Goal: Task Accomplishment & Management: Manage account settings

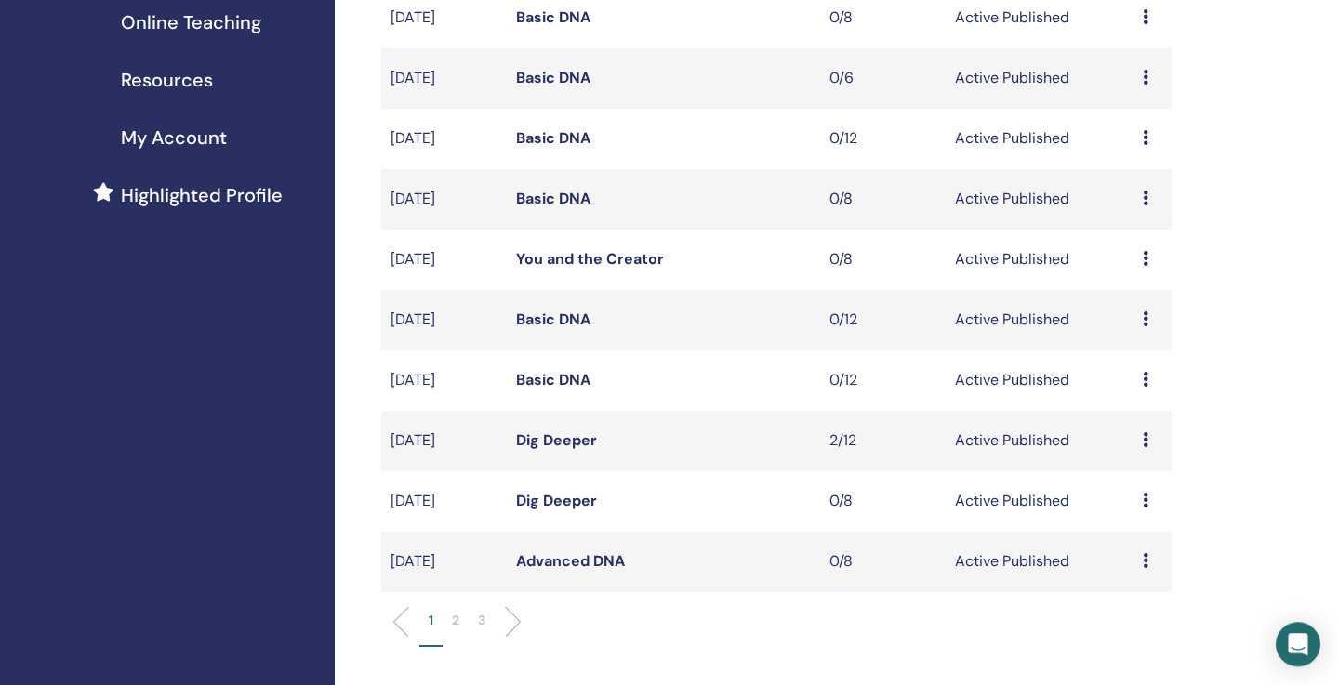
scroll to position [357, 0]
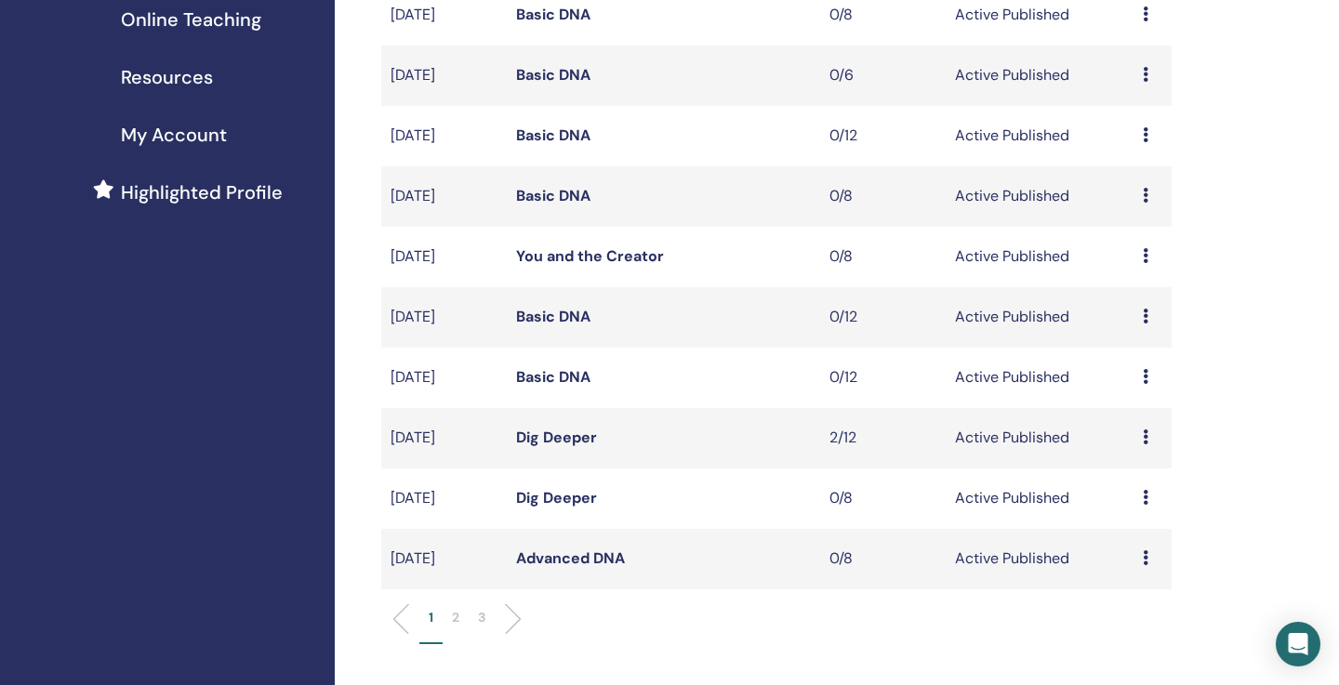
click at [525, 618] on ul "1 2 3" at bounding box center [776, 626] width 759 height 36
click at [457, 619] on p "2" at bounding box center [455, 618] width 7 height 20
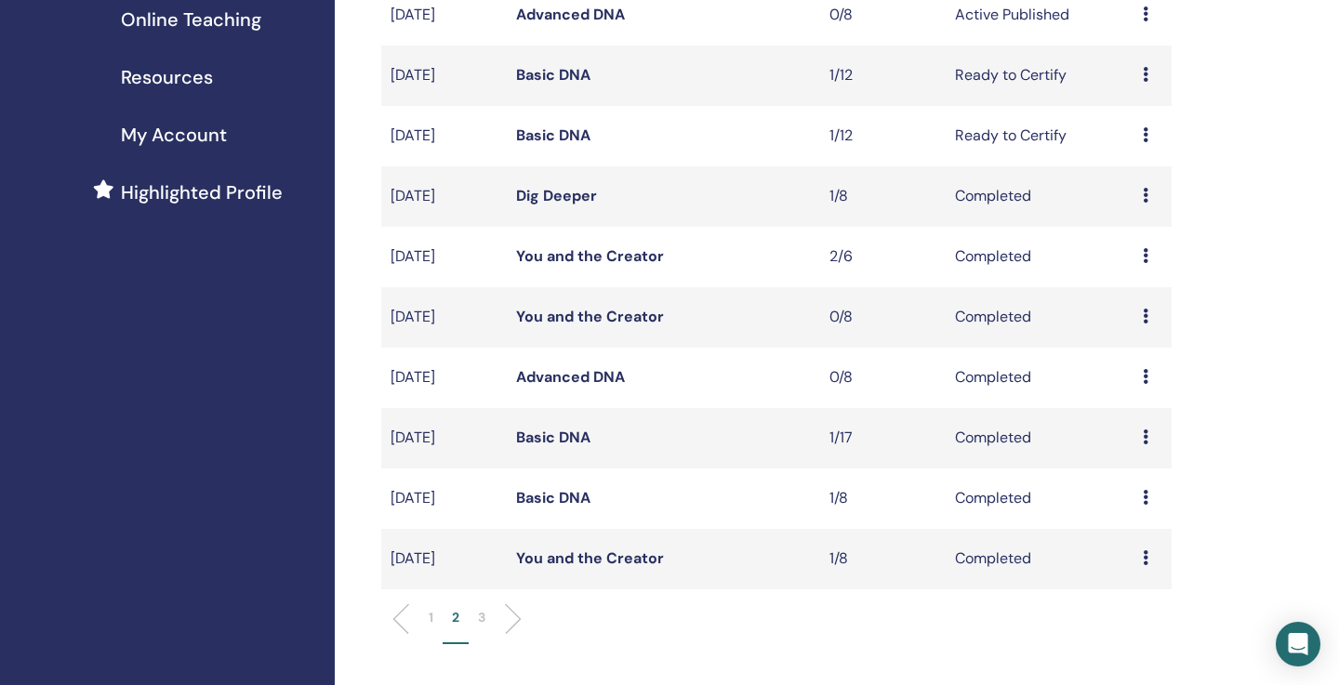
click at [1277, 348] on div "My Seminars You can customize the filter to explore upcoming seminars beyond th…" at bounding box center [837, 528] width 1004 height 1651
click at [483, 618] on p "3" at bounding box center [481, 618] width 7 height 20
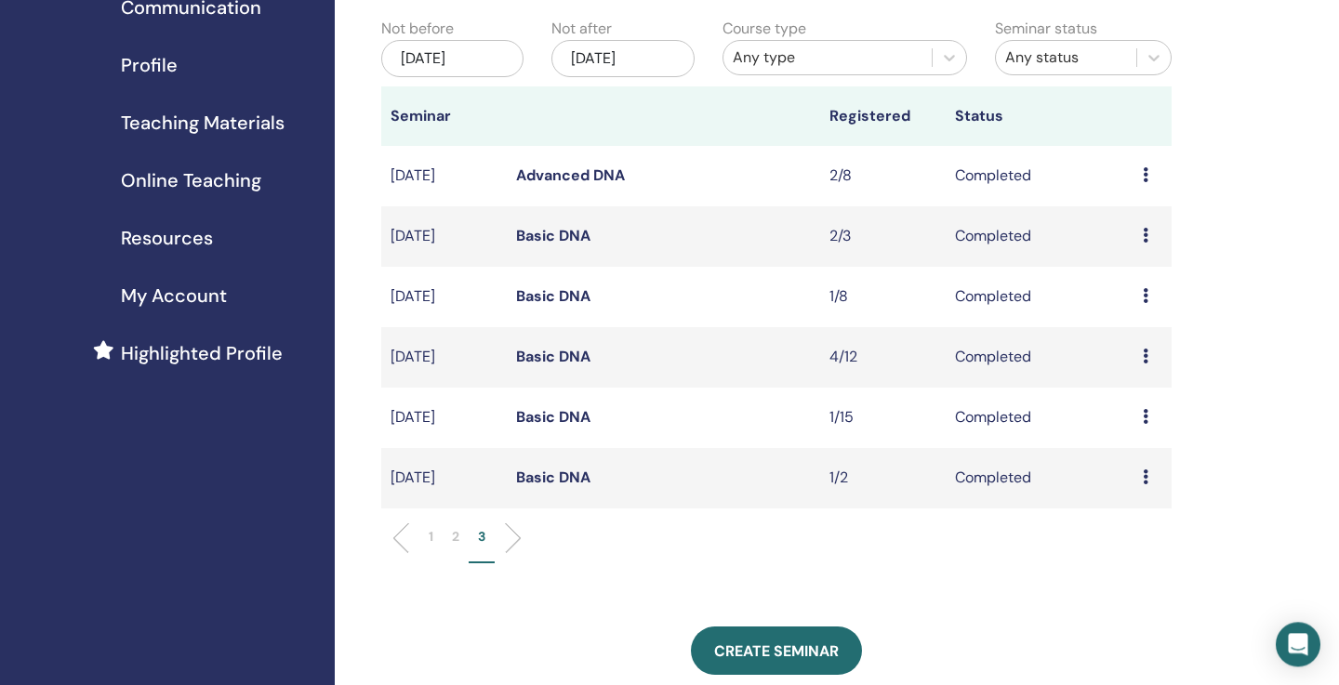
scroll to position [178, 0]
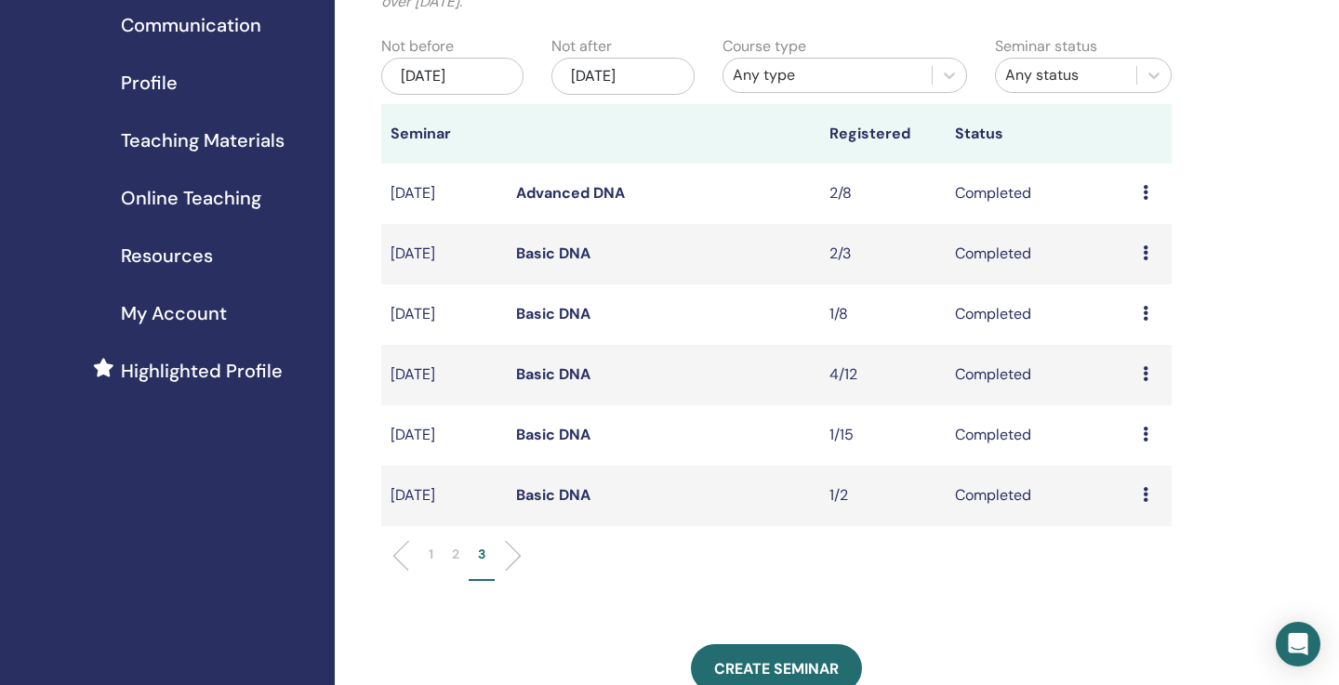
click at [519, 555] on li at bounding box center [506, 556] width 32 height 32
click at [514, 562] on li at bounding box center [506, 556] width 32 height 32
click at [580, 504] on link "Basic DNA" at bounding box center [553, 495] width 74 height 20
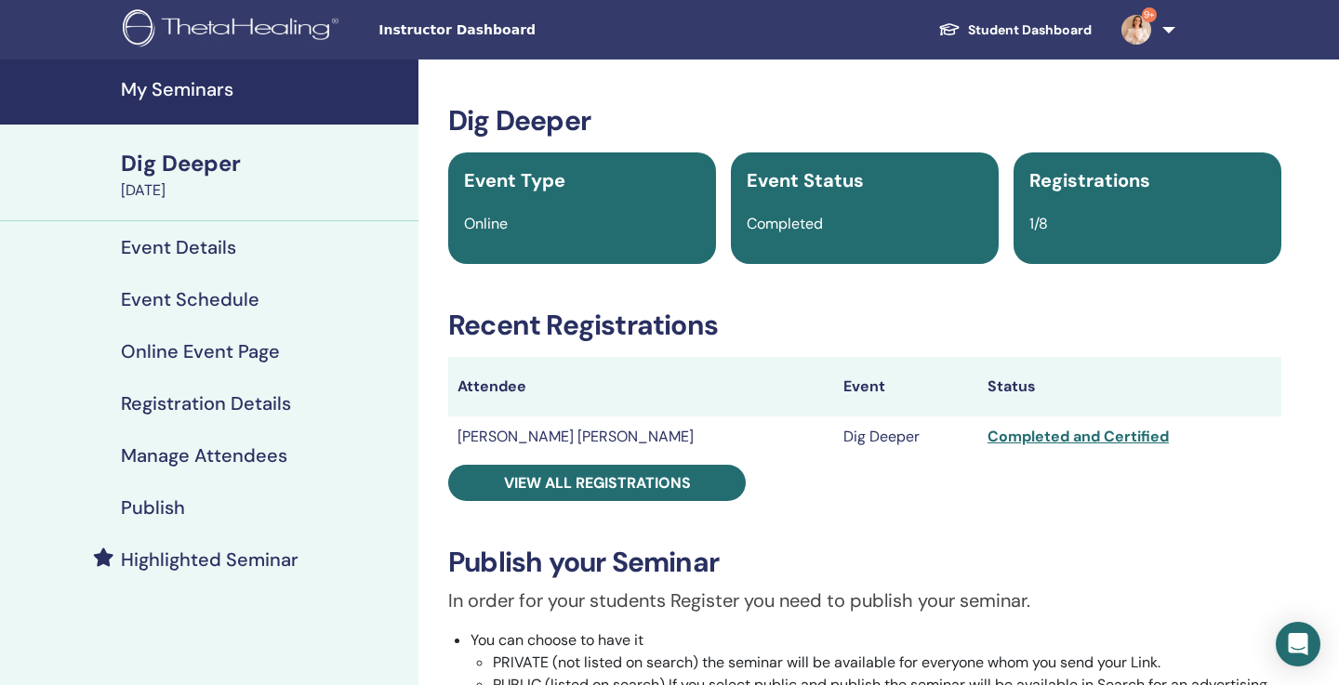
click at [175, 512] on h4 "Publish" at bounding box center [153, 507] width 64 height 22
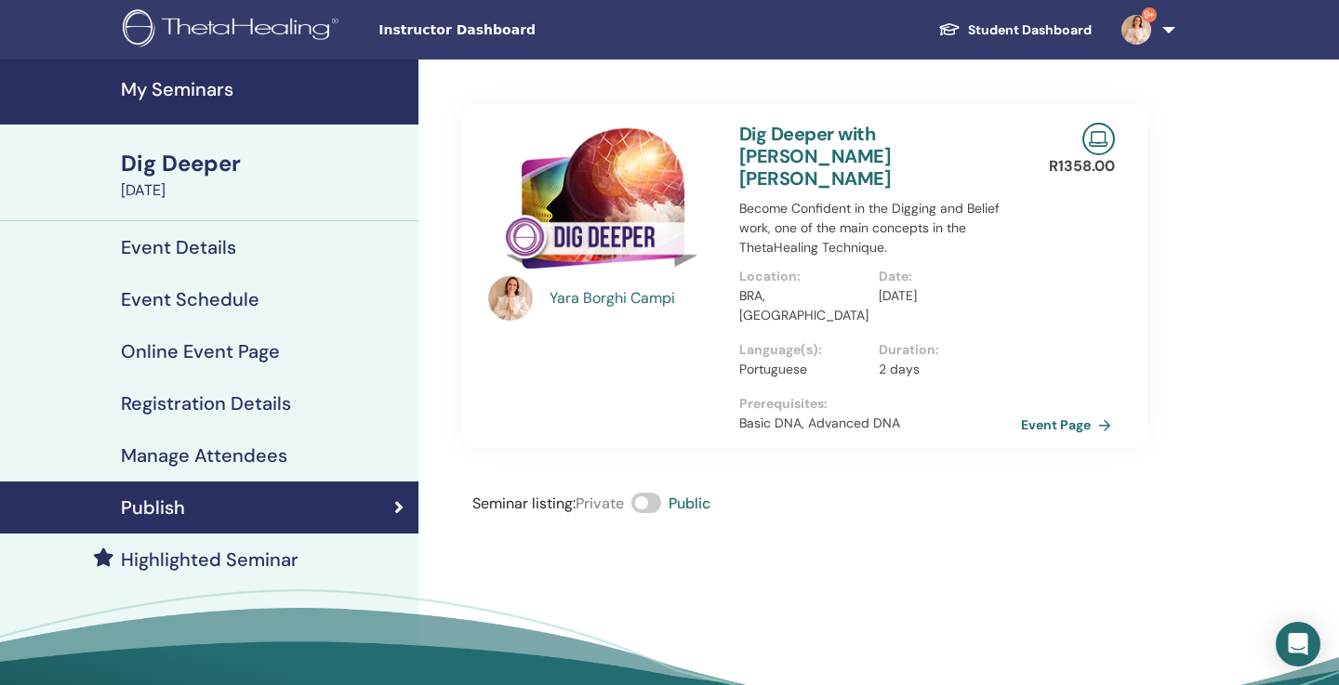
click at [1040, 411] on link "Event Page" at bounding box center [1070, 425] width 98 height 28
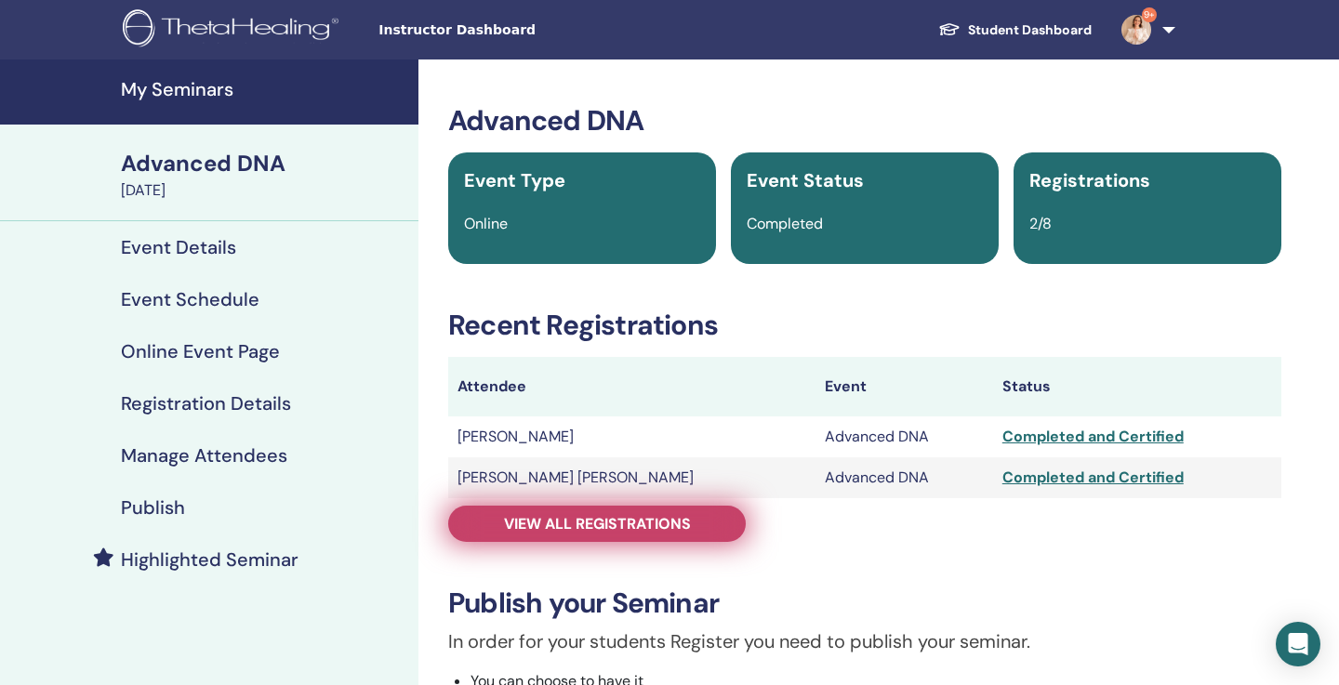
click at [653, 528] on span "View all registrations" at bounding box center [597, 524] width 187 height 20
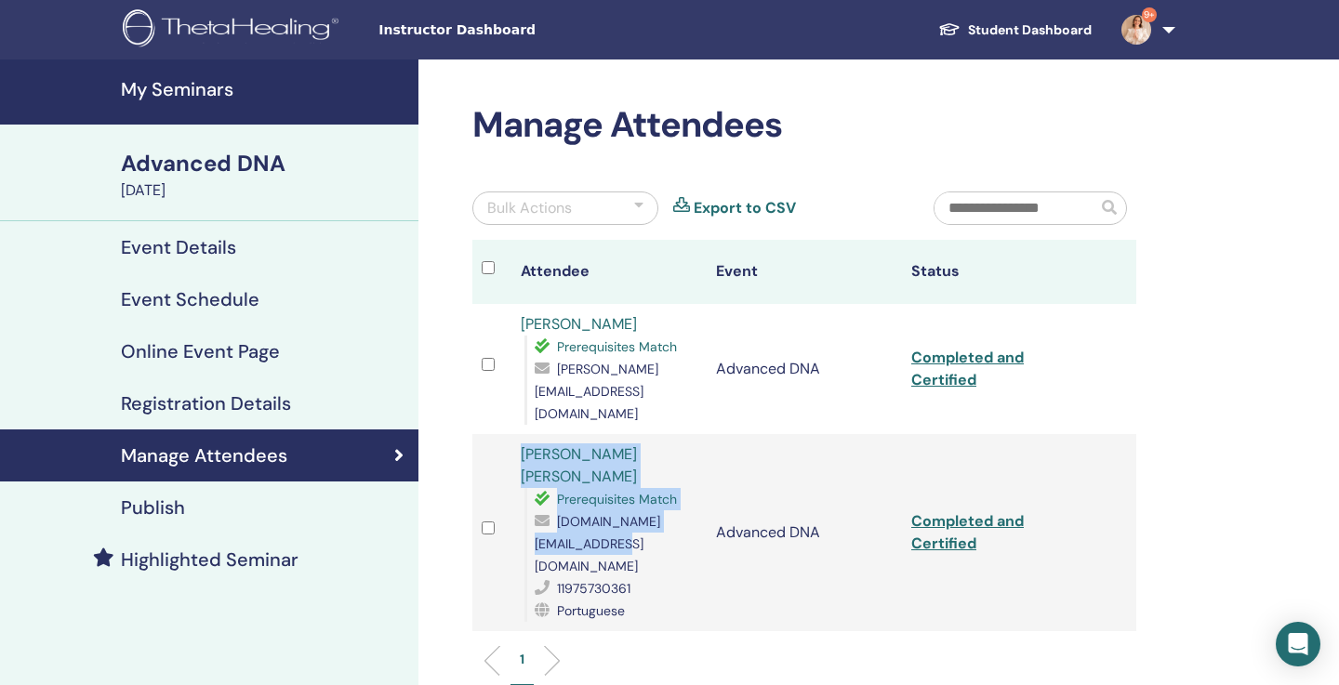
drag, startPoint x: 727, startPoint y: 455, endPoint x: 430, endPoint y: 410, distance: 300.0
click at [429, 408] on div "Manage Attendees Bulk Actions Export to CSV Attendee Event Status Aline Mamede …" at bounding box center [864, 511] width 892 height 905
copy tr "Luana Borghi Campi Prerequisites Match lkassessoria.fit@gmail.com"
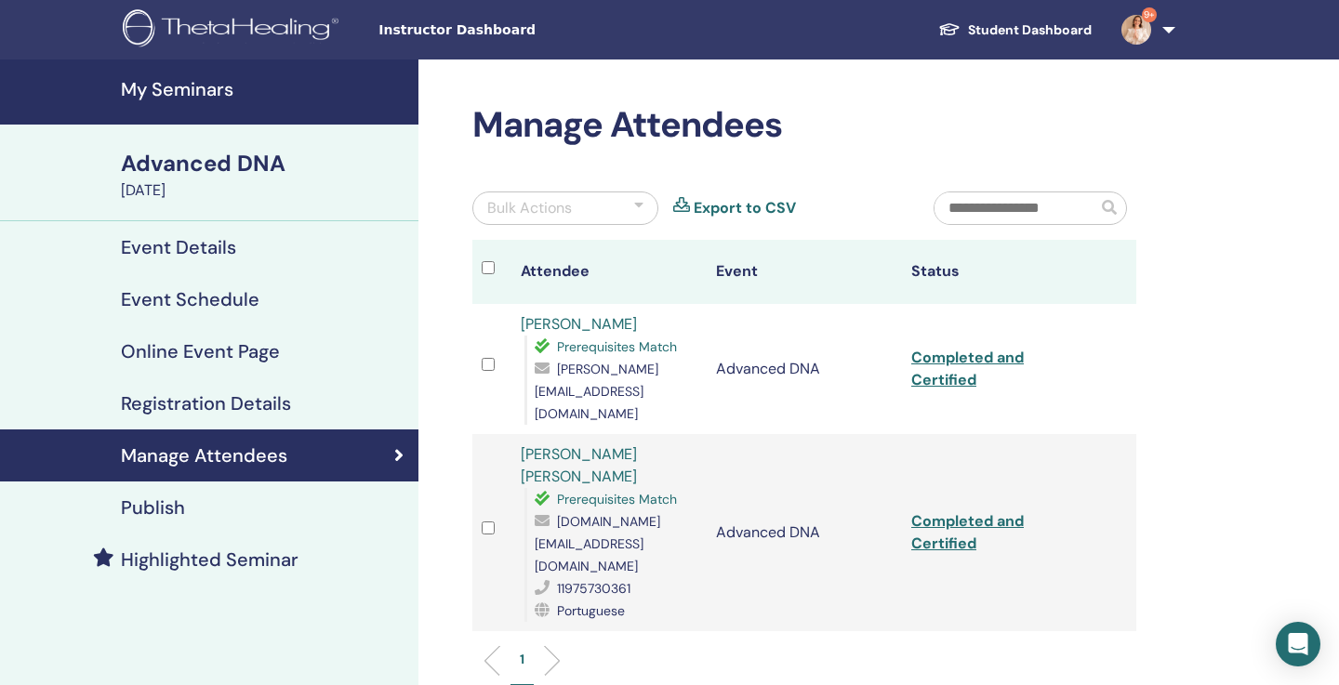
click at [817, 143] on h2 "Manage Attendees" at bounding box center [804, 125] width 664 height 43
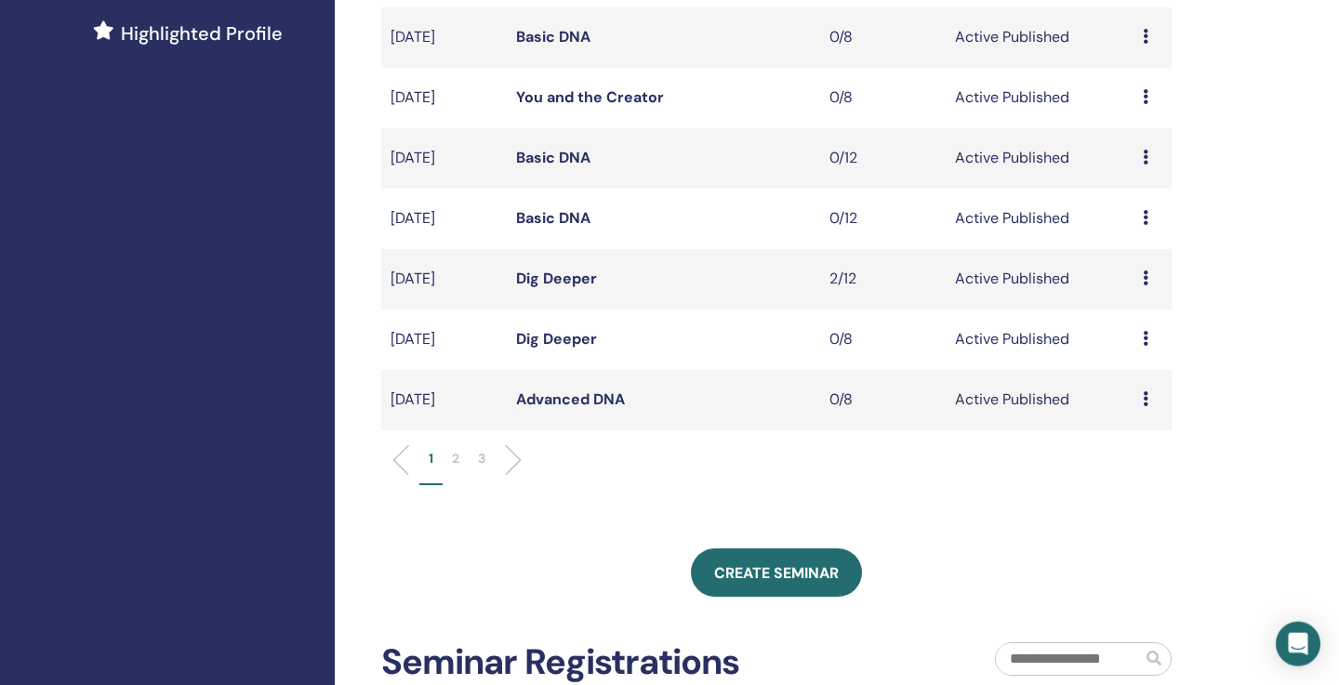
scroll to position [535, 0]
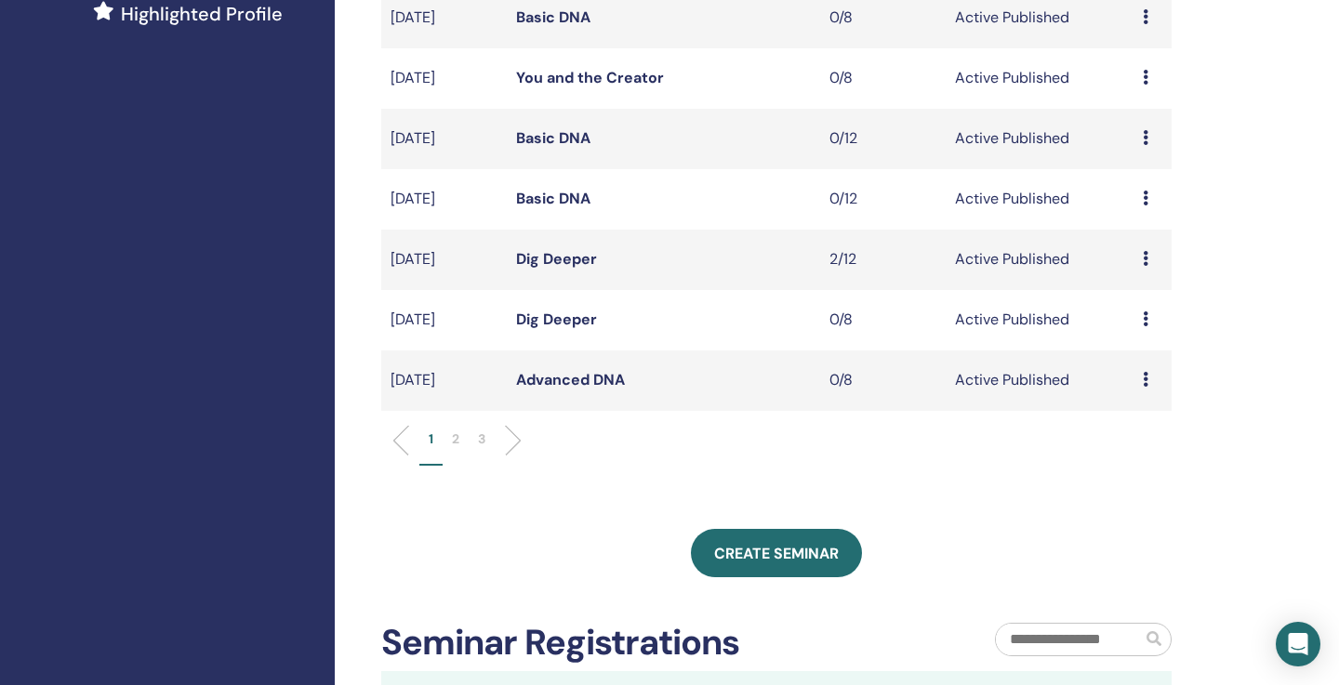
click at [482, 438] on p "3" at bounding box center [481, 439] width 7 height 20
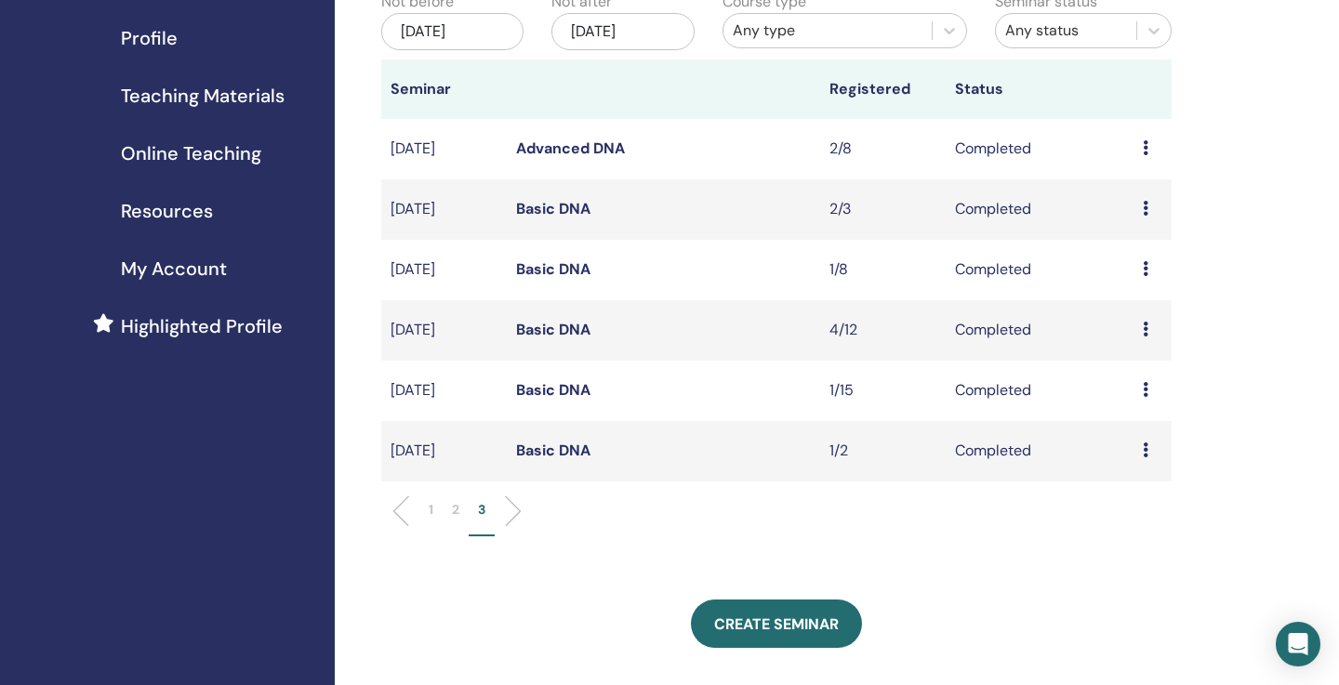
scroll to position [178, 0]
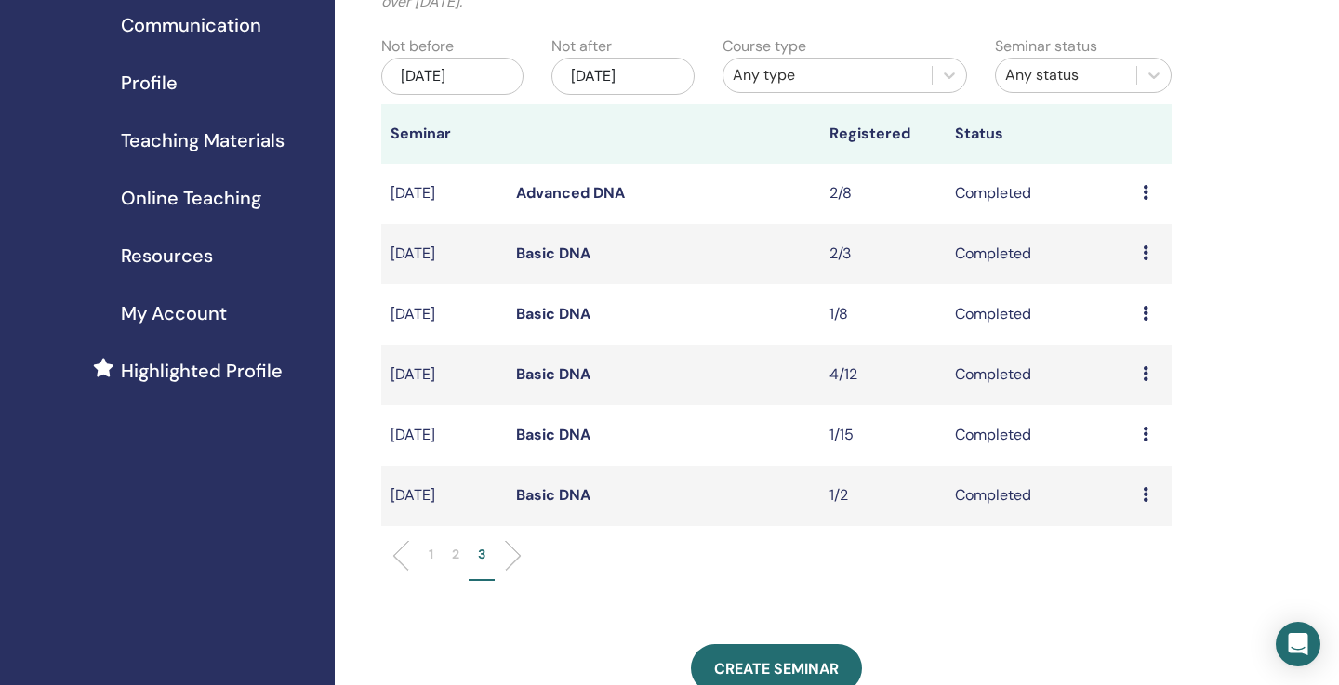
click at [581, 376] on link "Basic DNA" at bounding box center [553, 374] width 74 height 20
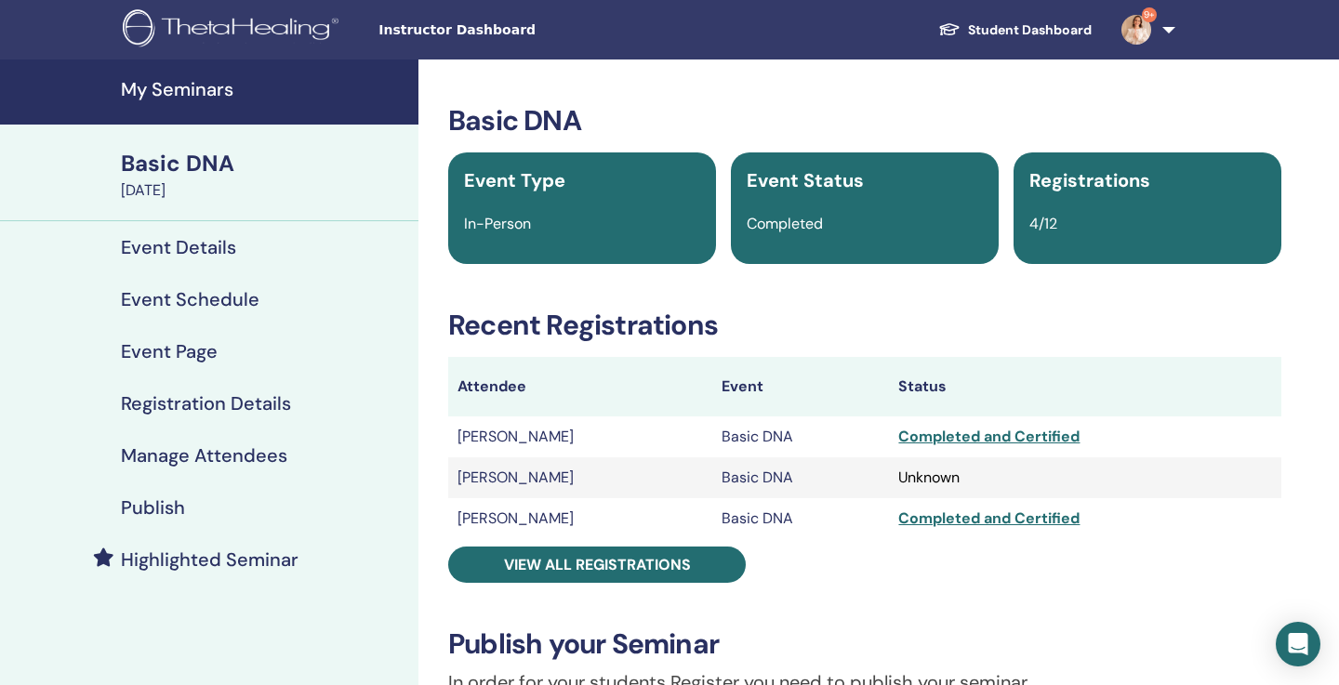
scroll to position [45, 0]
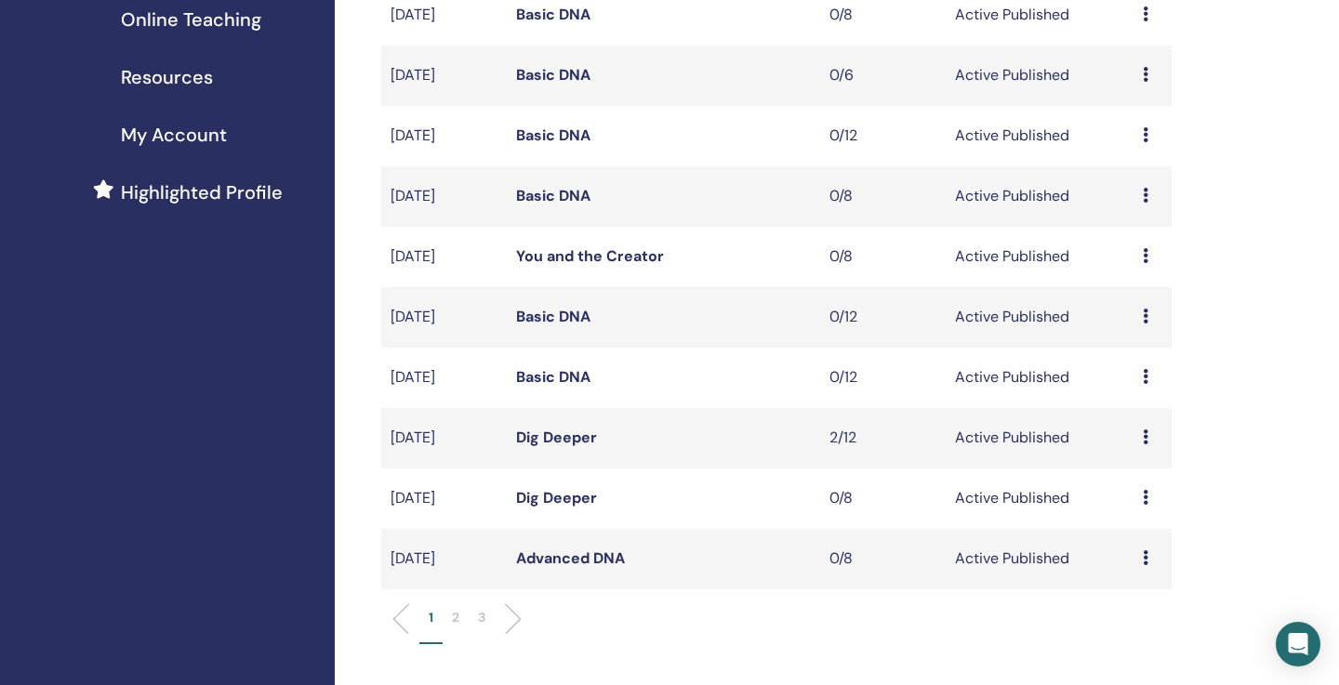
scroll to position [402, 0]
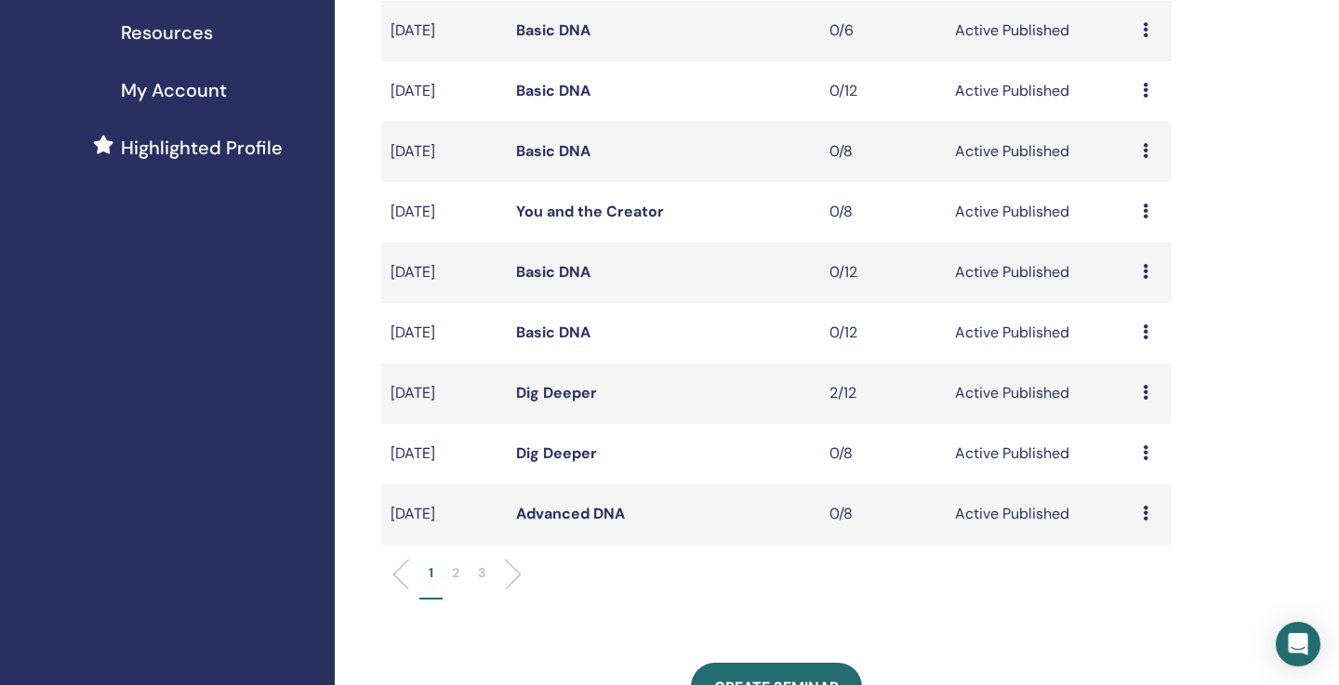
click at [457, 574] on p "2" at bounding box center [455, 573] width 7 height 20
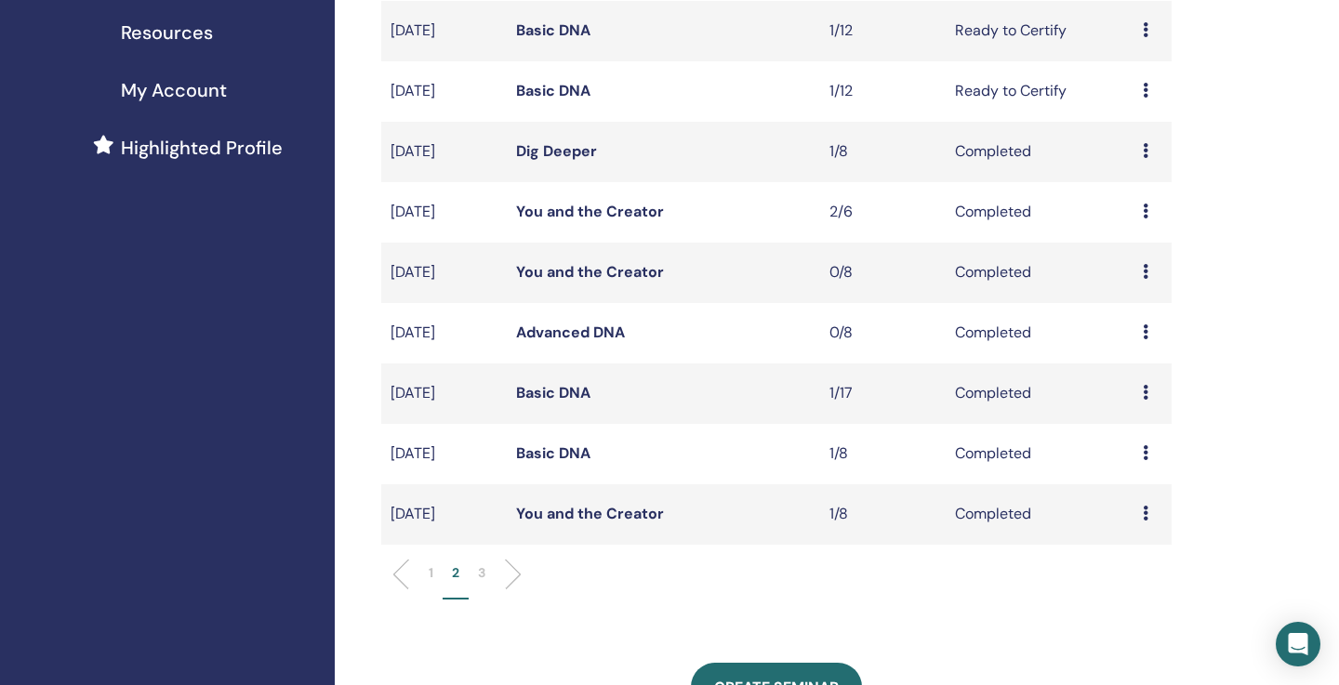
click at [482, 579] on p "3" at bounding box center [481, 573] width 7 height 20
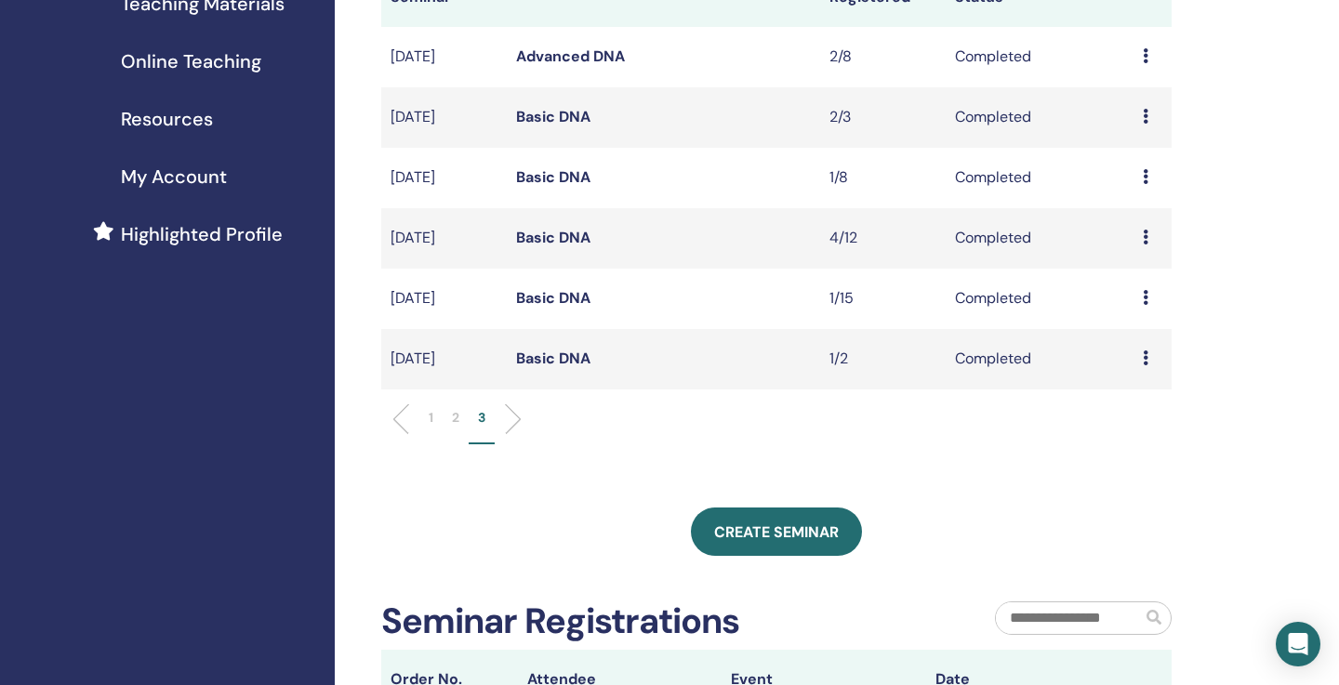
scroll to position [312, 0]
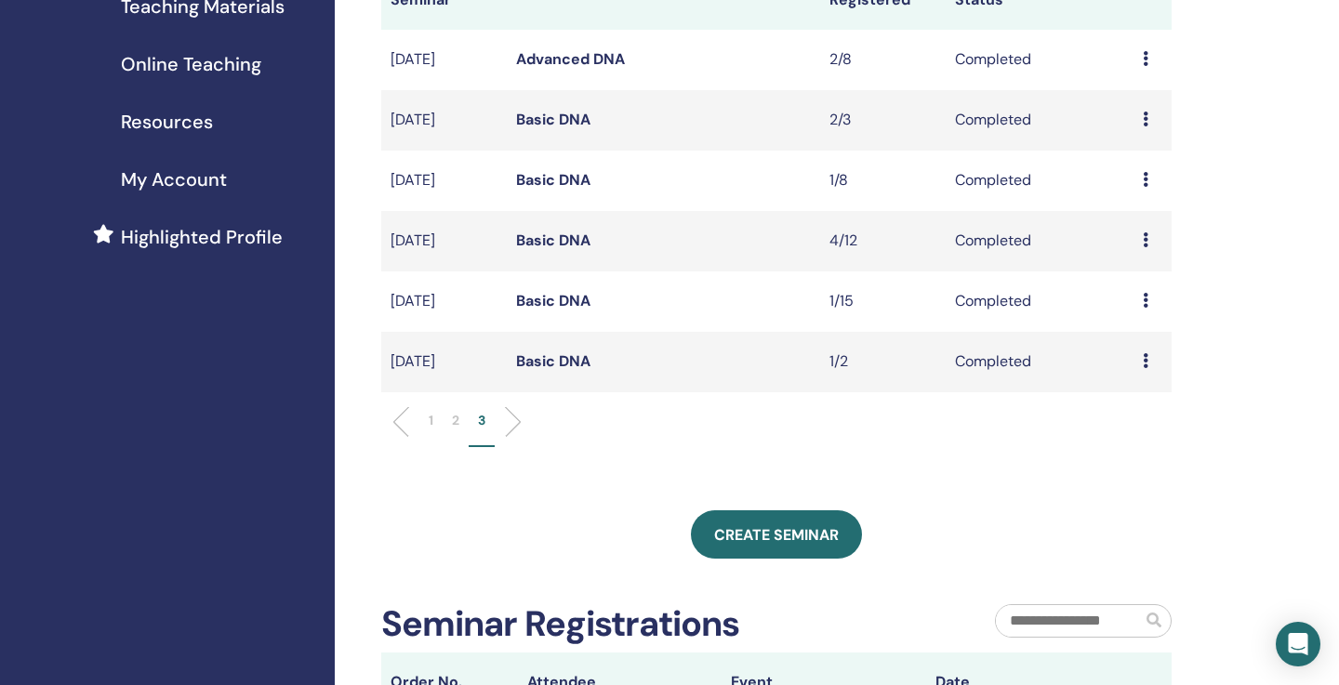
click at [566, 313] on td "Basic DNA" at bounding box center [663, 301] width 313 height 60
click at [564, 300] on link "Basic DNA" at bounding box center [553, 301] width 74 height 20
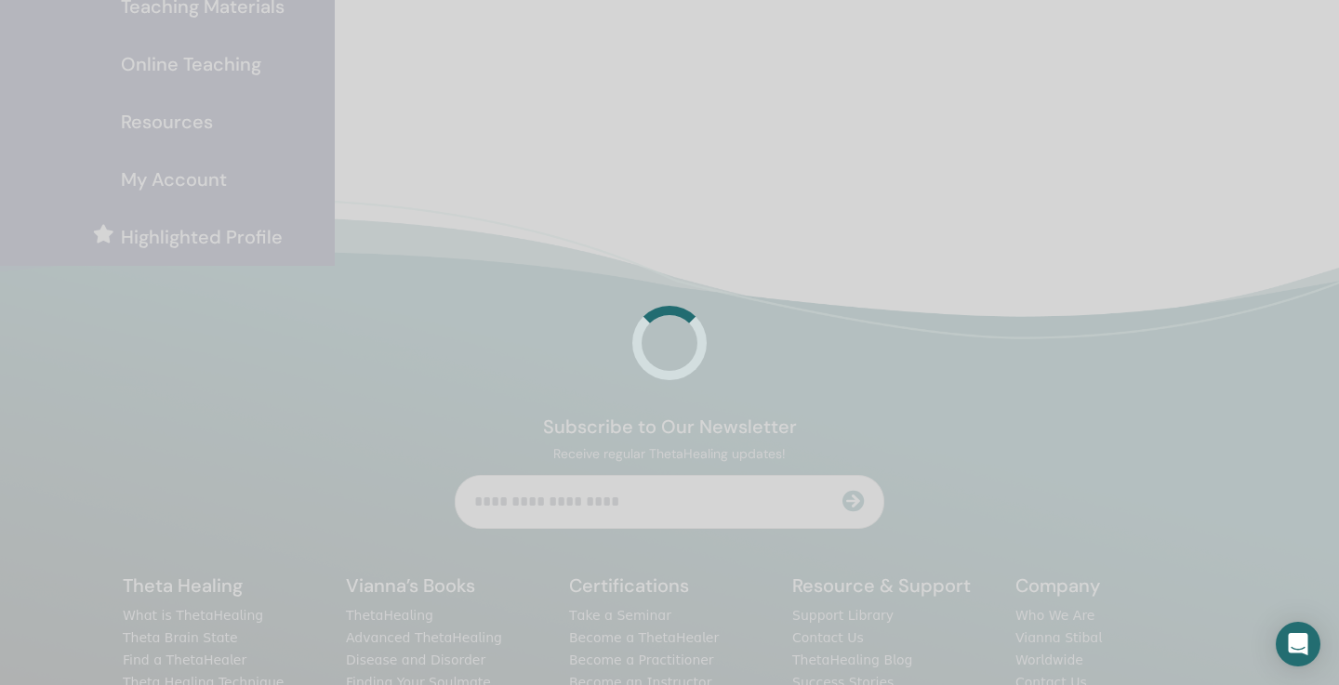
scroll to position [312, 0]
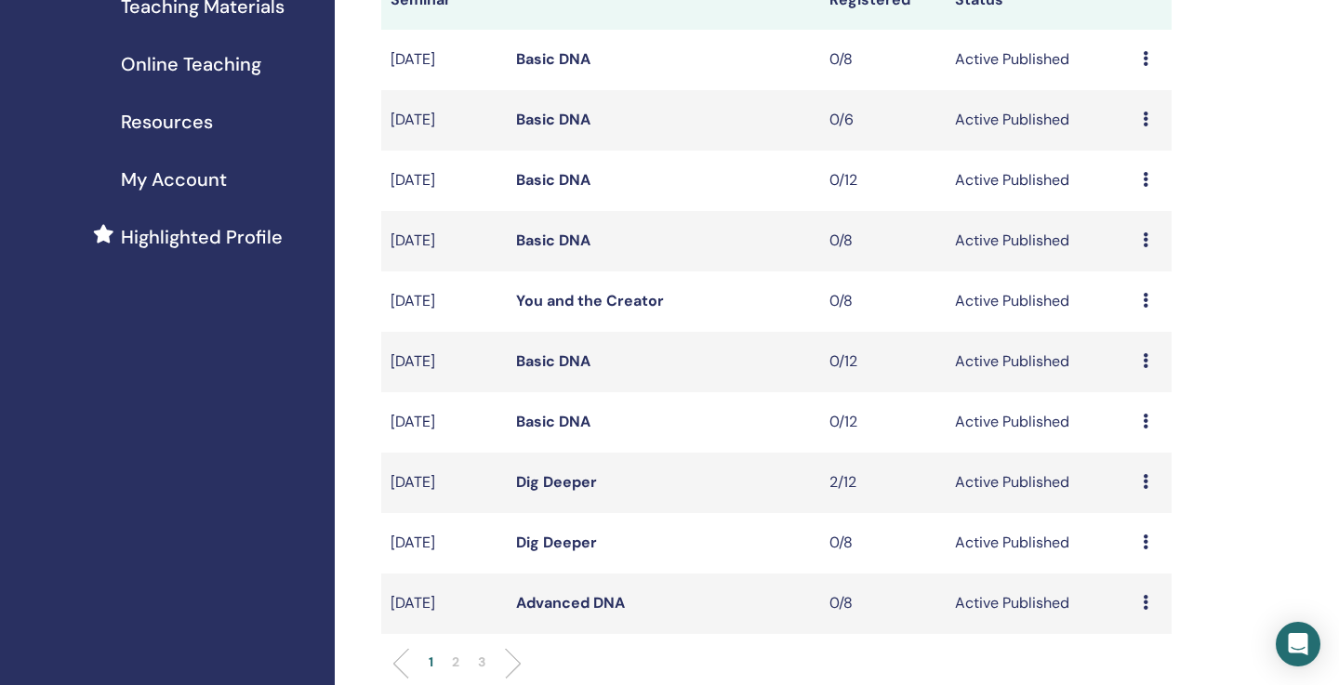
click at [489, 661] on li "3" at bounding box center [481, 671] width 26 height 36
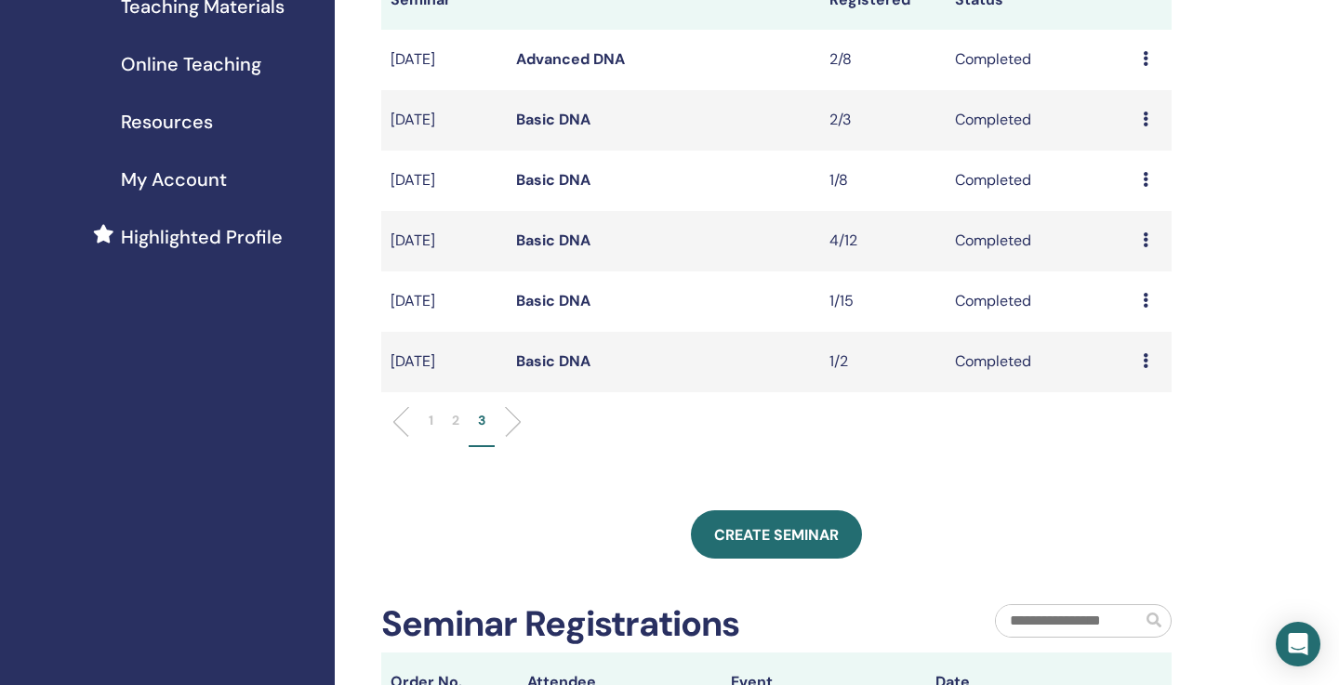
click at [516, 422] on li at bounding box center [506, 422] width 32 height 32
click at [560, 364] on link "Basic DNA" at bounding box center [553, 361] width 74 height 20
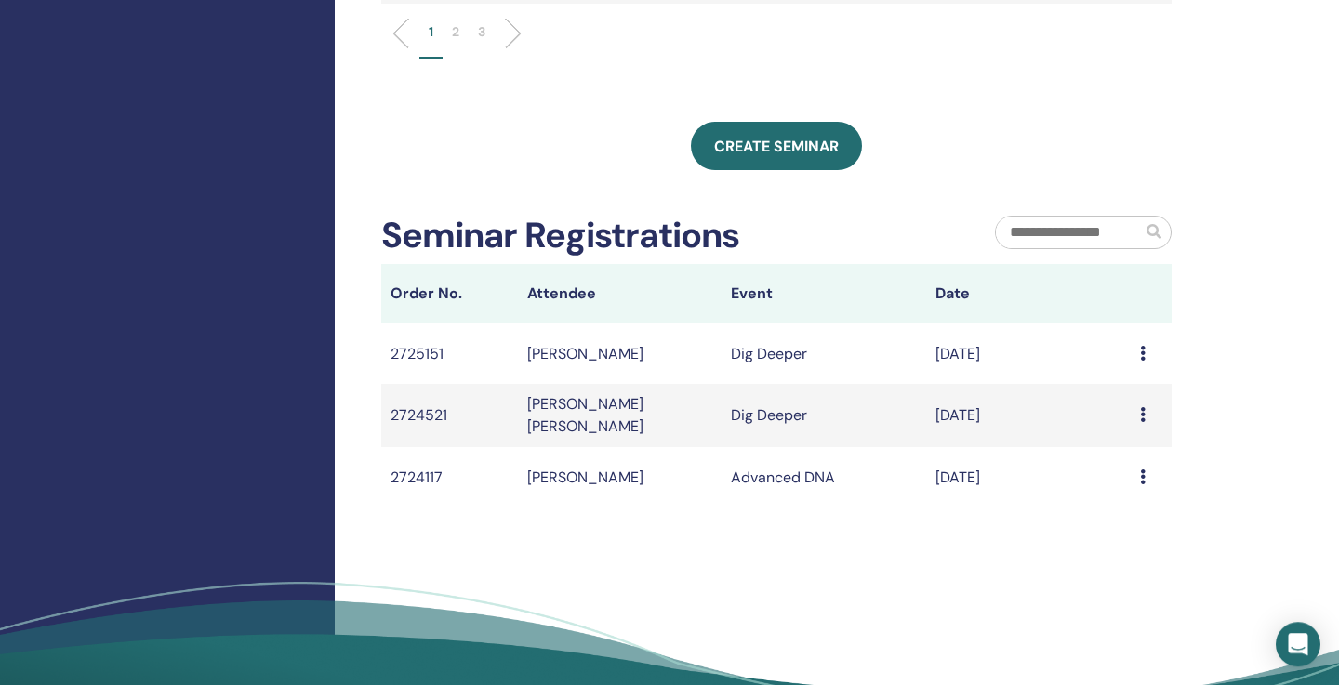
scroll to position [982, 0]
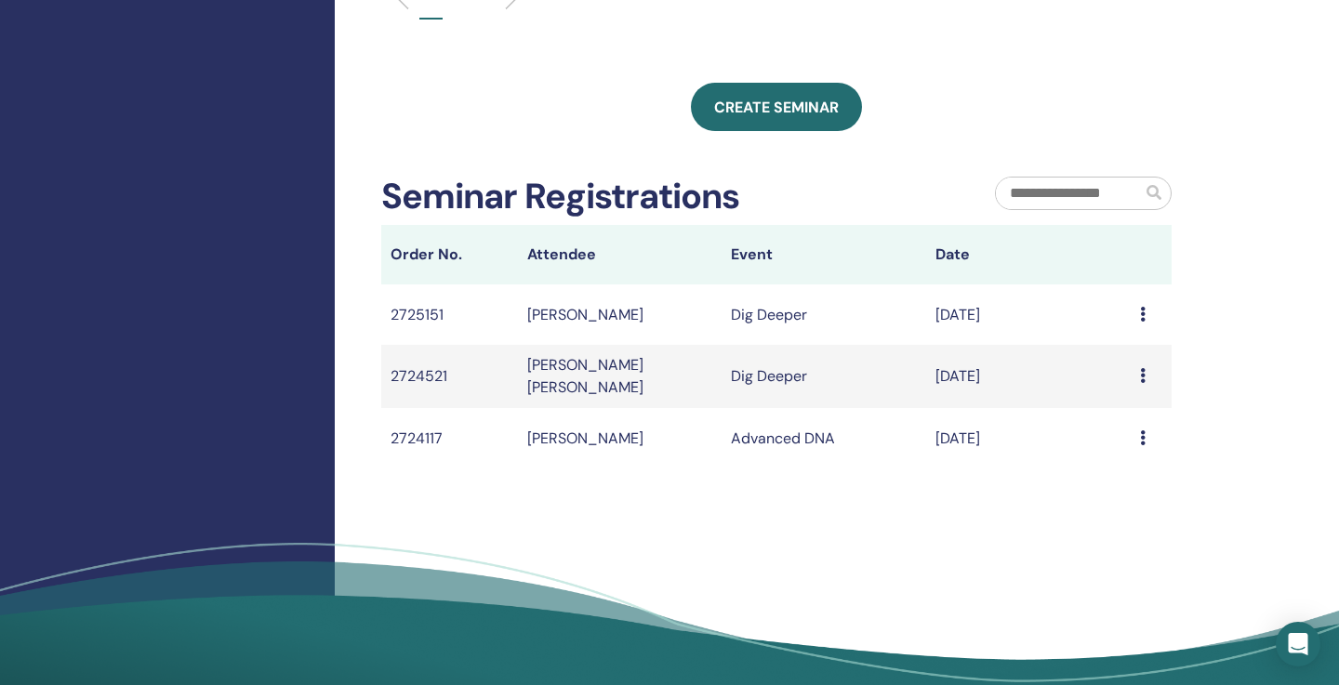
click at [1056, 198] on input "text" at bounding box center [1069, 194] width 146 height 32
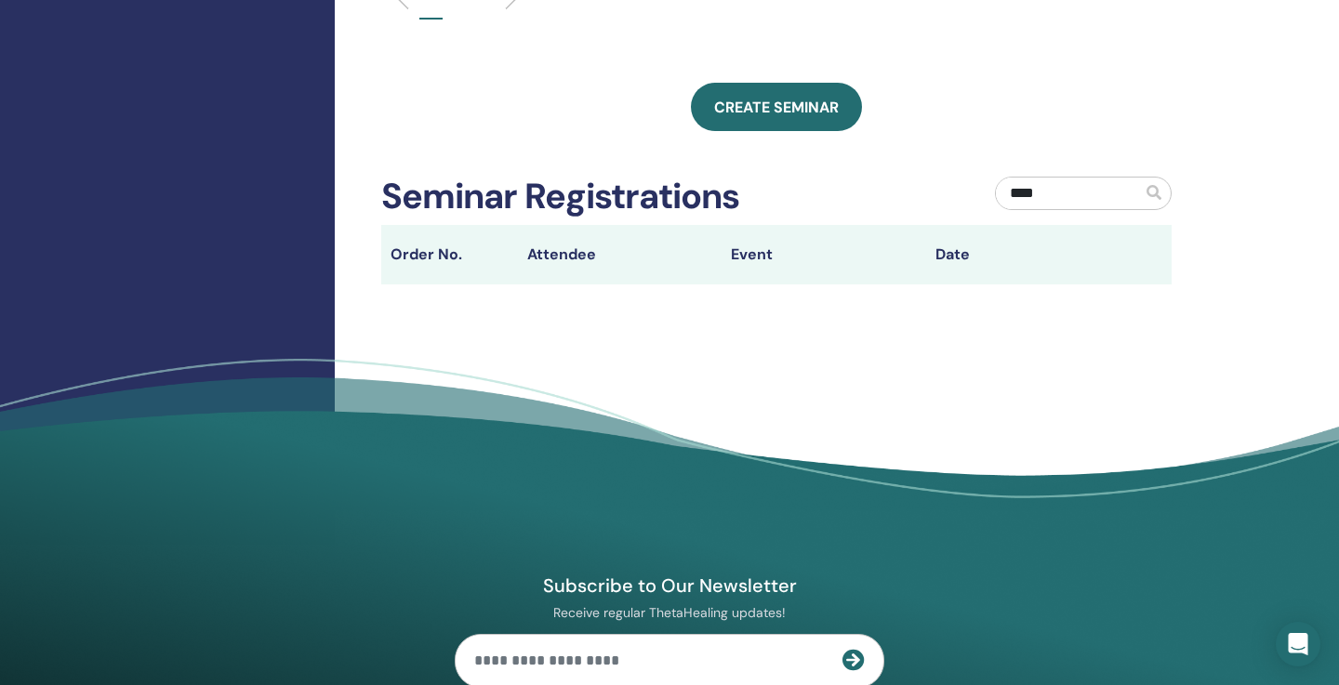
type input "****"
click at [594, 92] on div "Create seminar" at bounding box center [776, 107] width 790 height 48
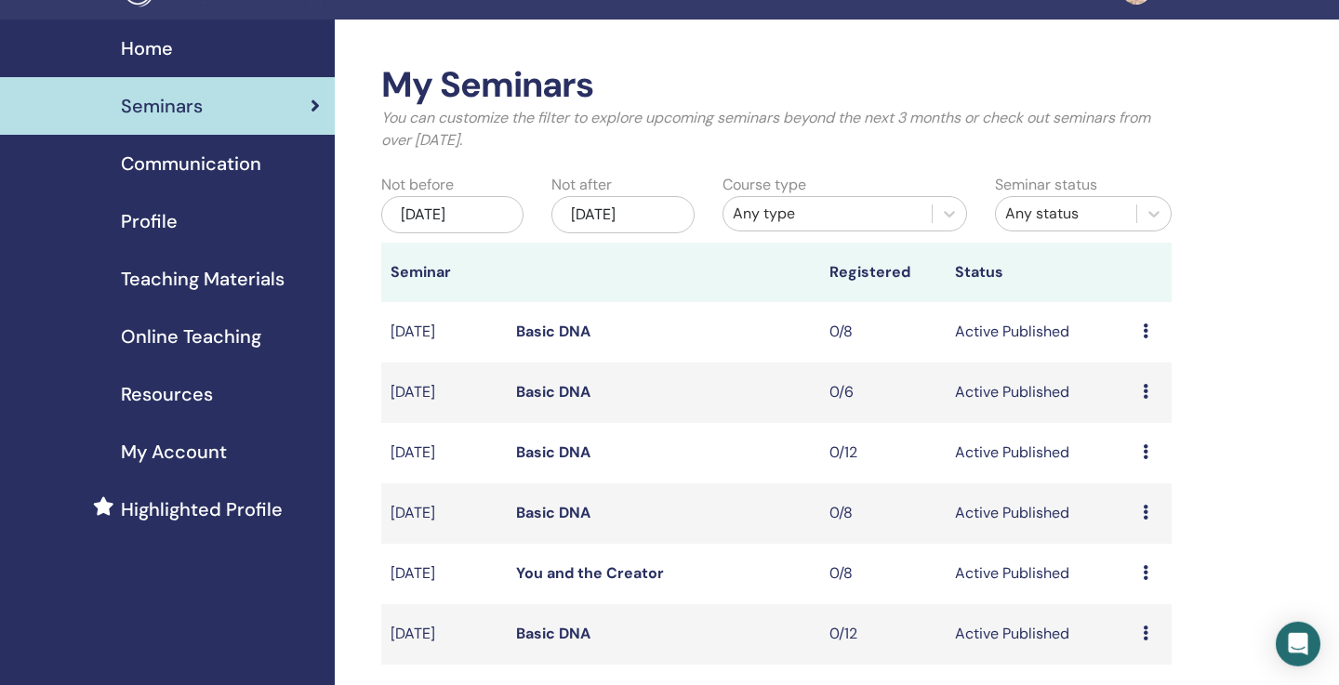
scroll to position [0, 0]
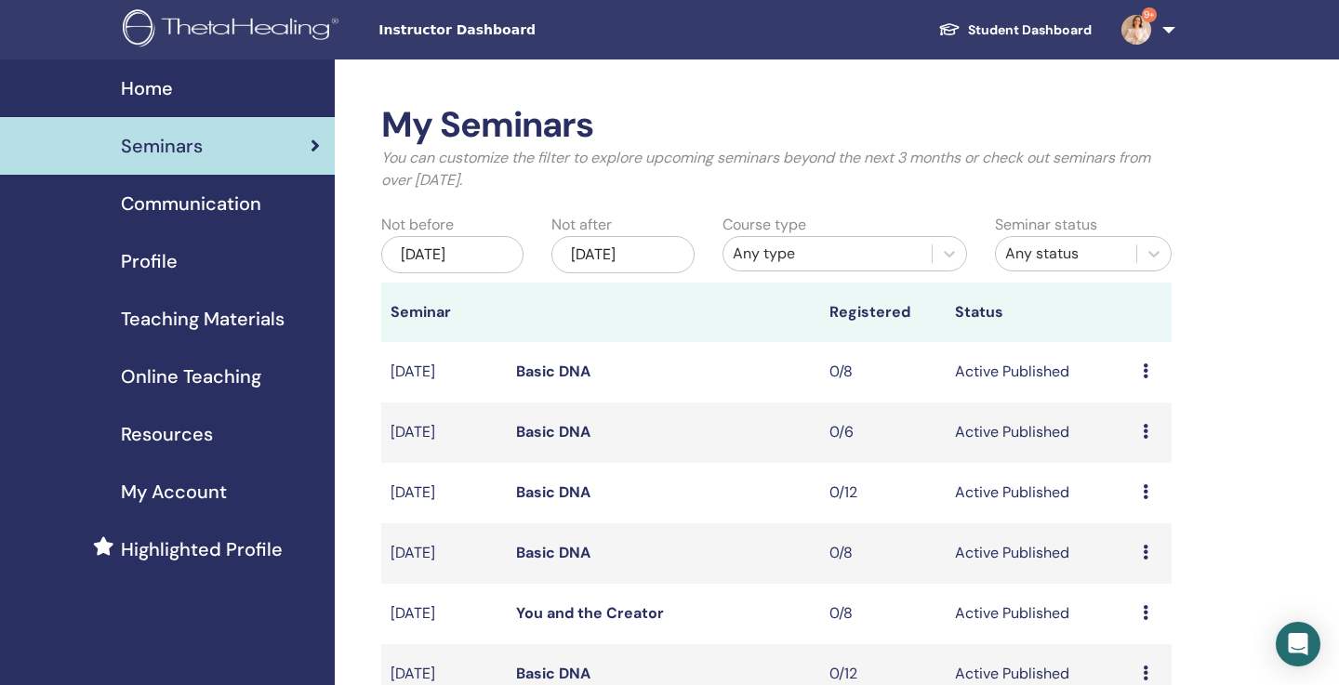
click at [508, 259] on div "Jun/24, 2025" at bounding box center [452, 254] width 142 height 37
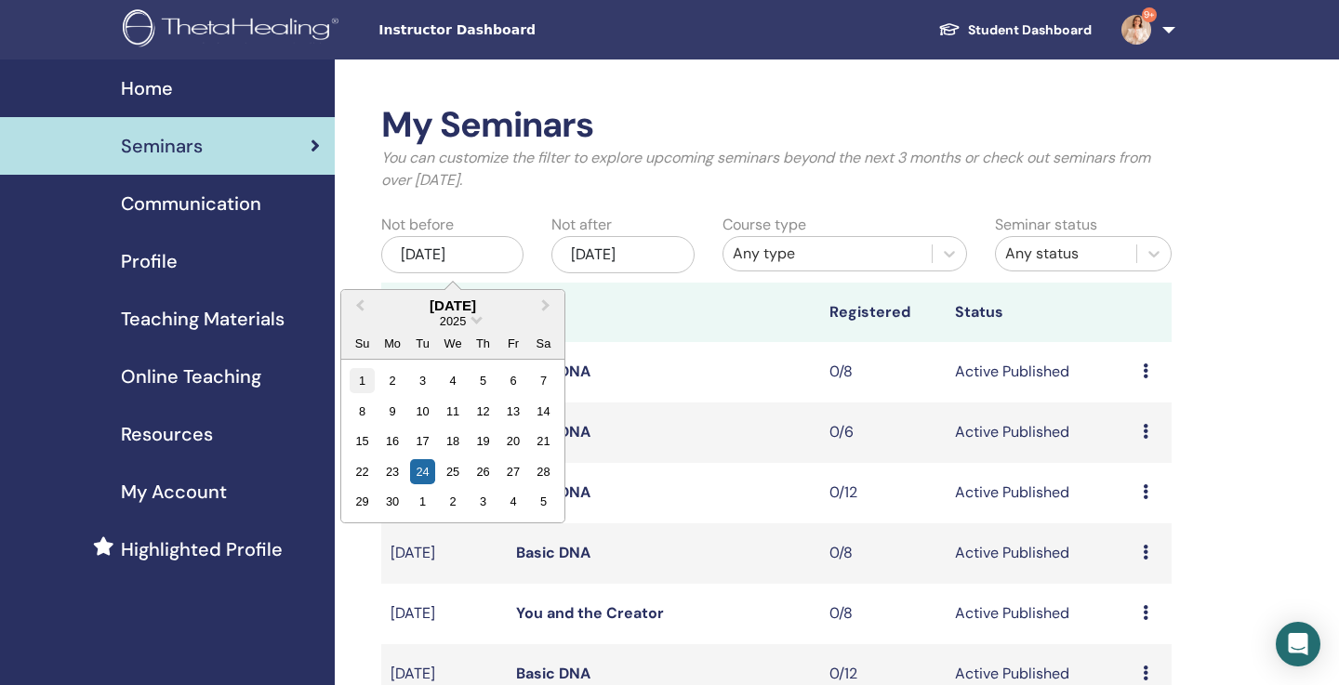
click at [363, 388] on div "1" at bounding box center [362, 380] width 25 height 25
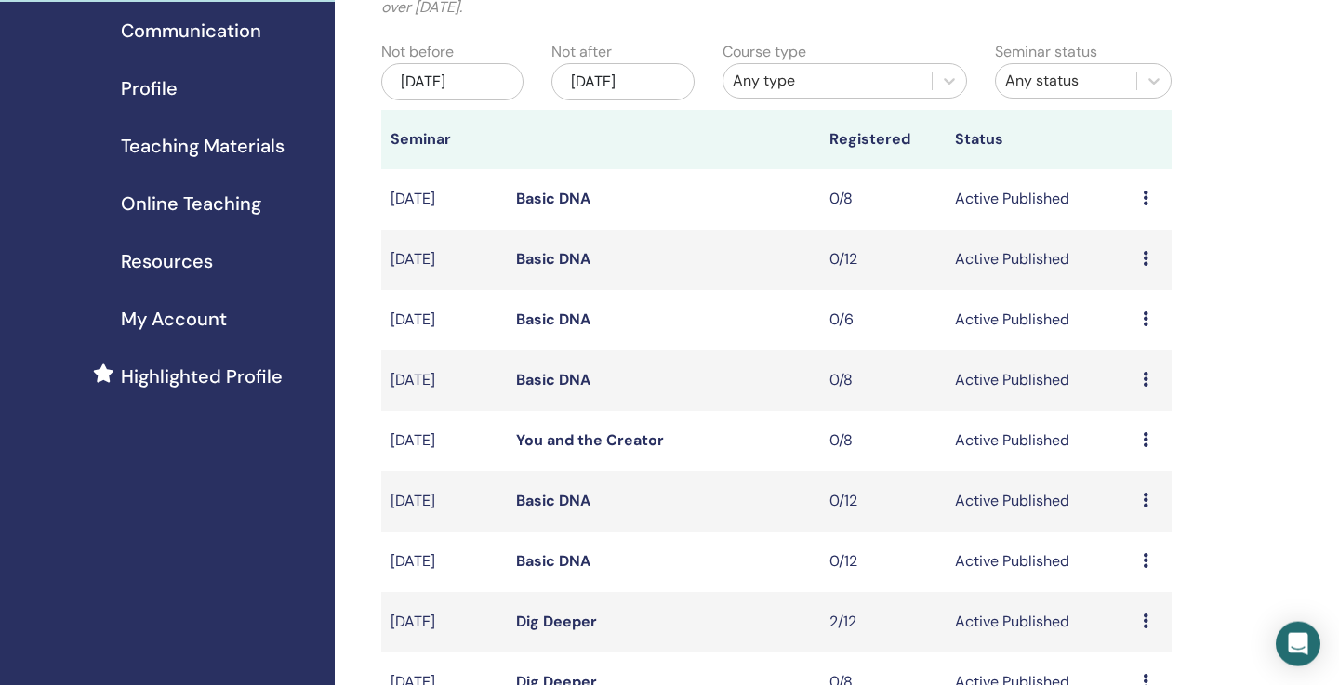
scroll to position [178, 0]
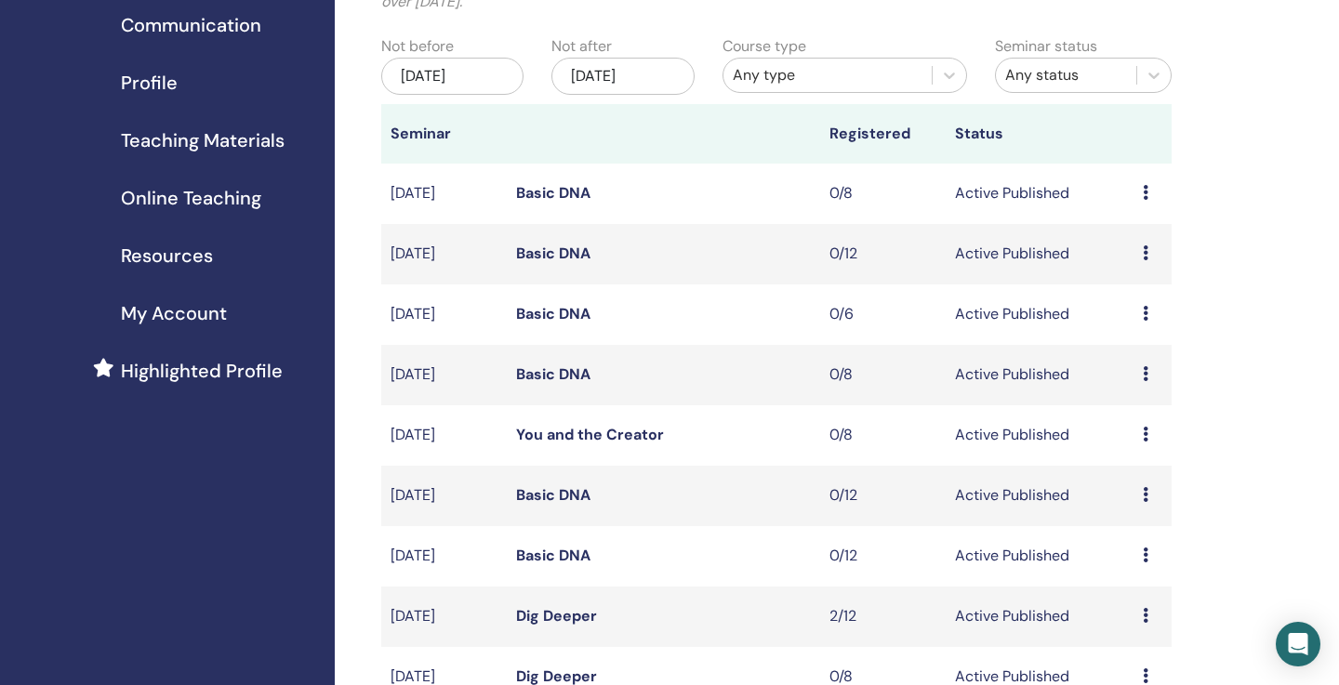
click at [657, 83] on div "Dec/24, 2025" at bounding box center [622, 76] width 142 height 37
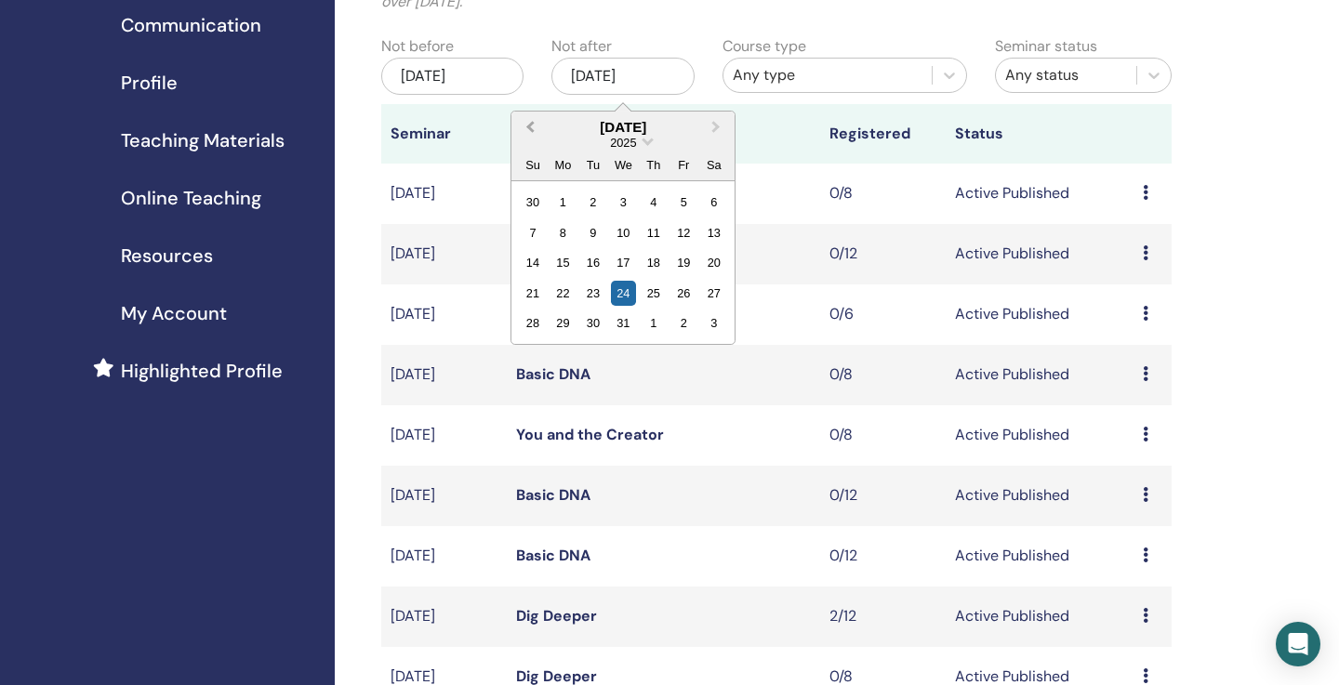
click at [530, 130] on span "Previous Month" at bounding box center [530, 127] width 0 height 20
click at [530, 131] on span "Previous Month" at bounding box center [530, 127] width 0 height 20
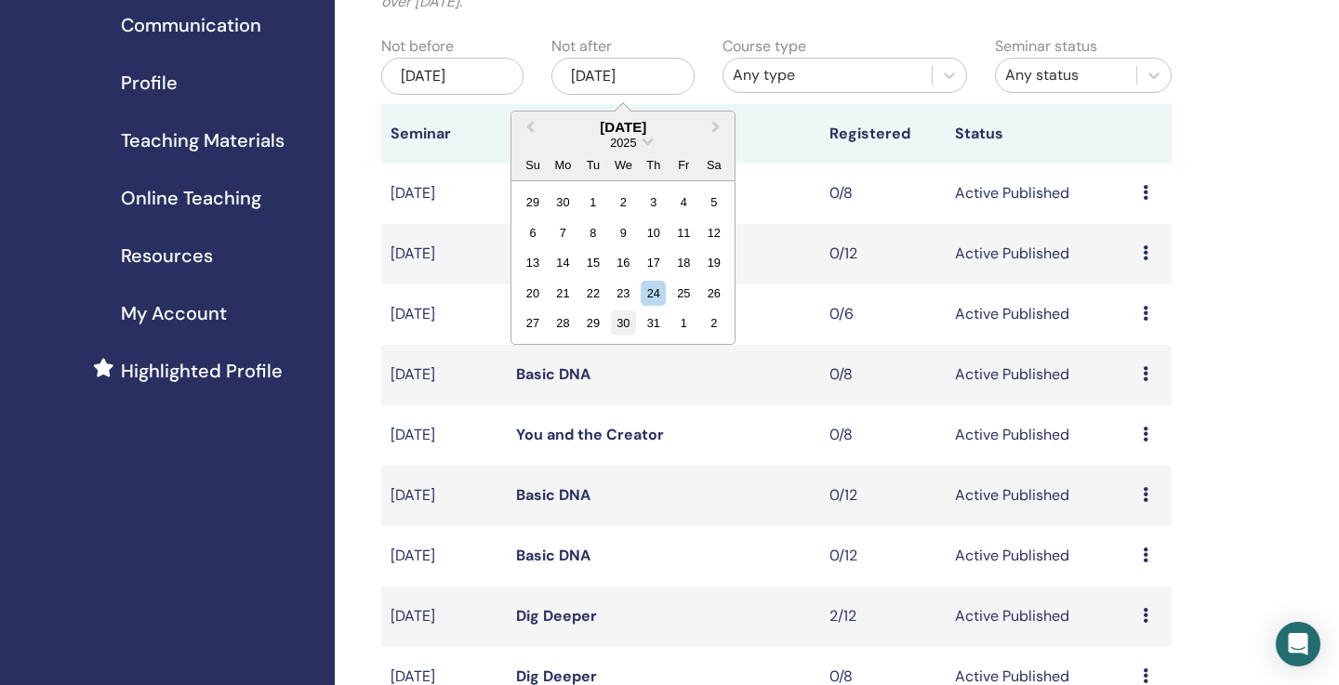
click at [628, 327] on div "30" at bounding box center [623, 322] width 25 height 25
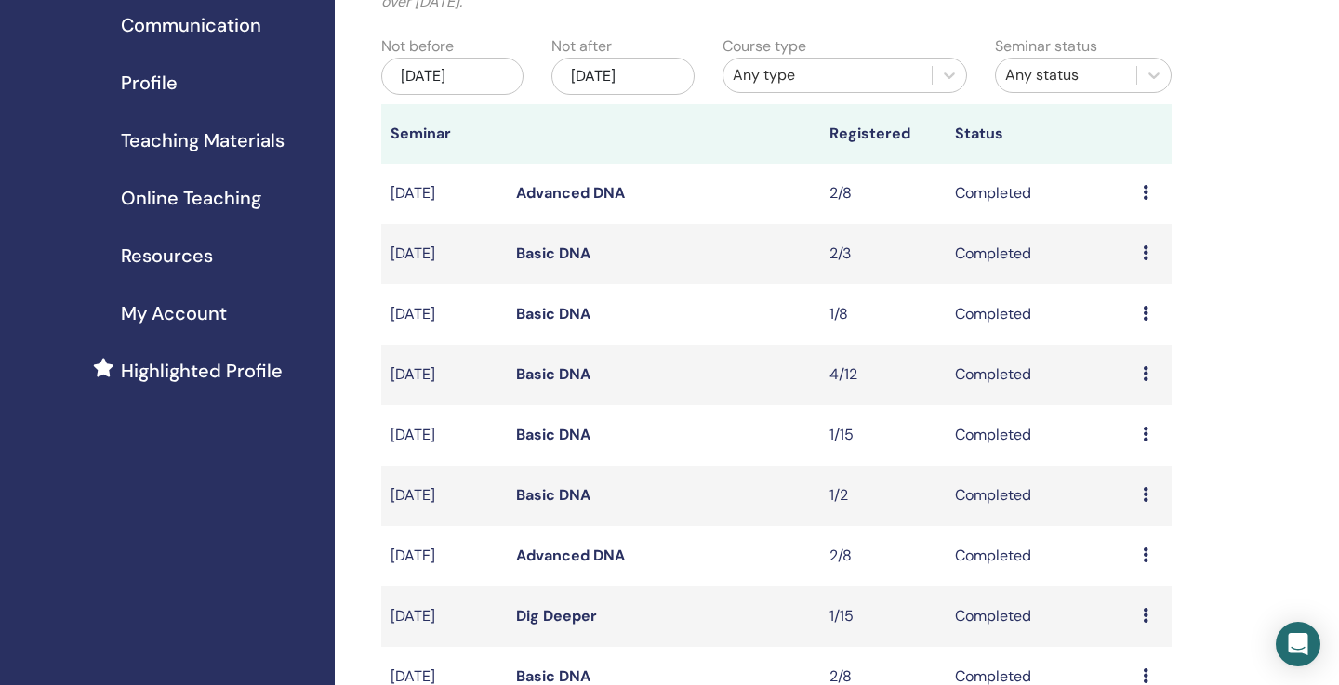
click at [1153, 367] on div "Preview Attendees" at bounding box center [1152, 374] width 20 height 22
click at [1326, 264] on div "My Seminars You can customize the filter to explore upcoming seminars beyond th…" at bounding box center [837, 614] width 1004 height 1467
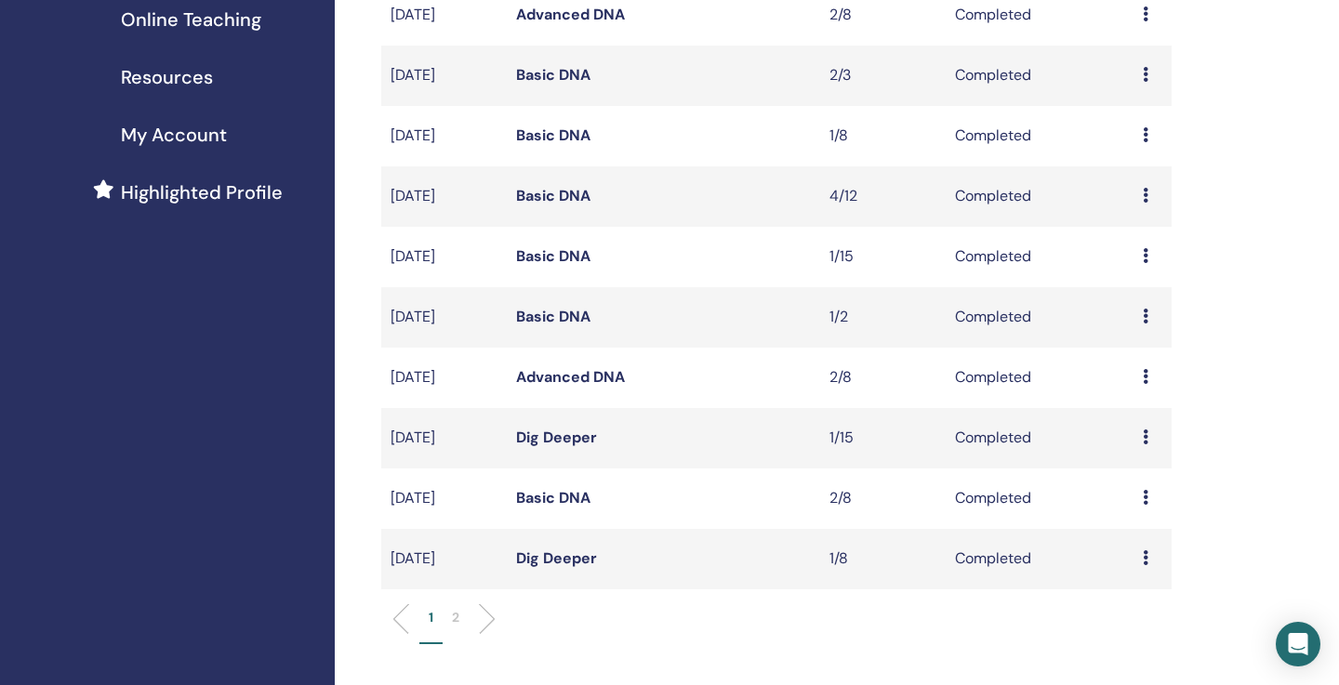
scroll to position [402, 0]
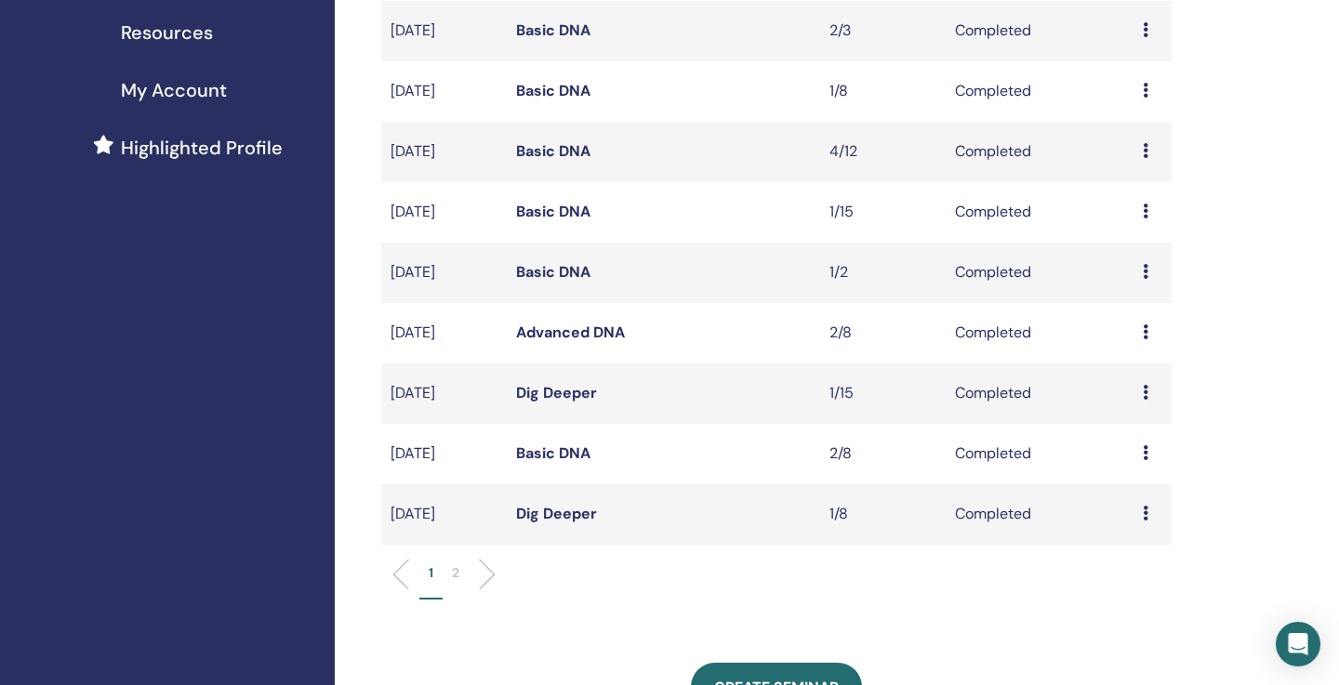
click at [457, 572] on p "2" at bounding box center [455, 573] width 7 height 20
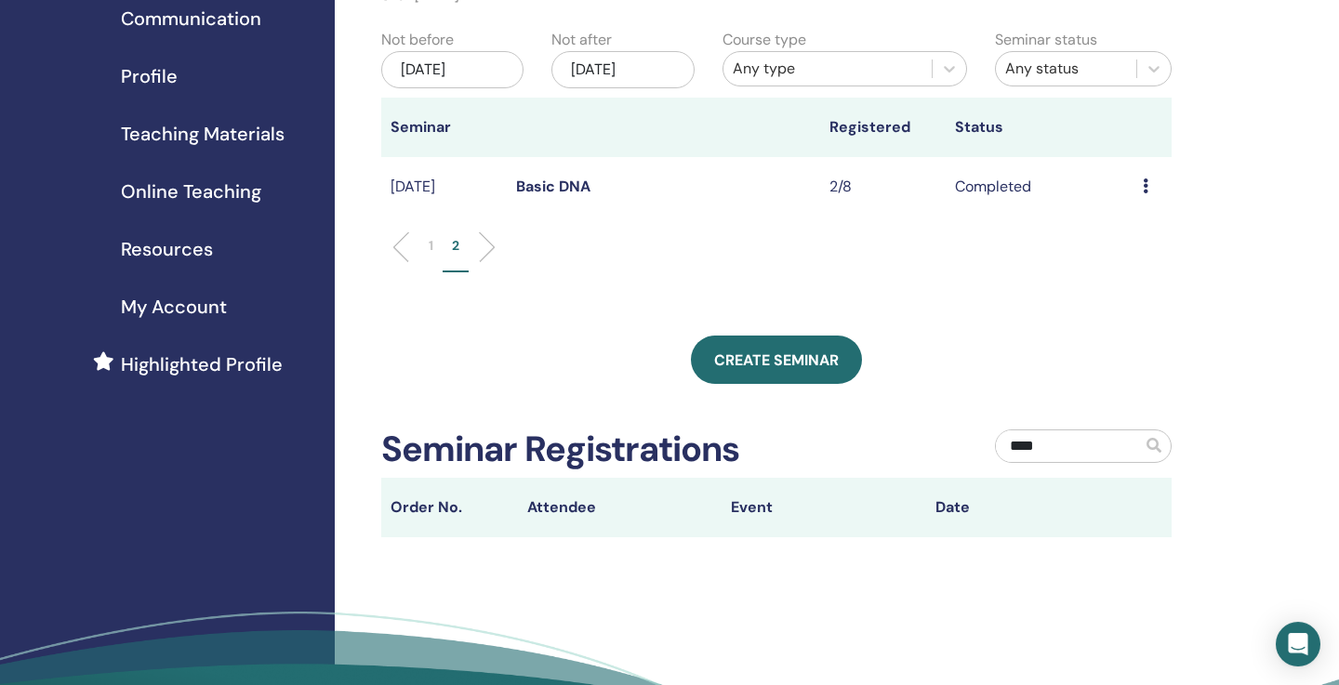
scroll to position [178, 0]
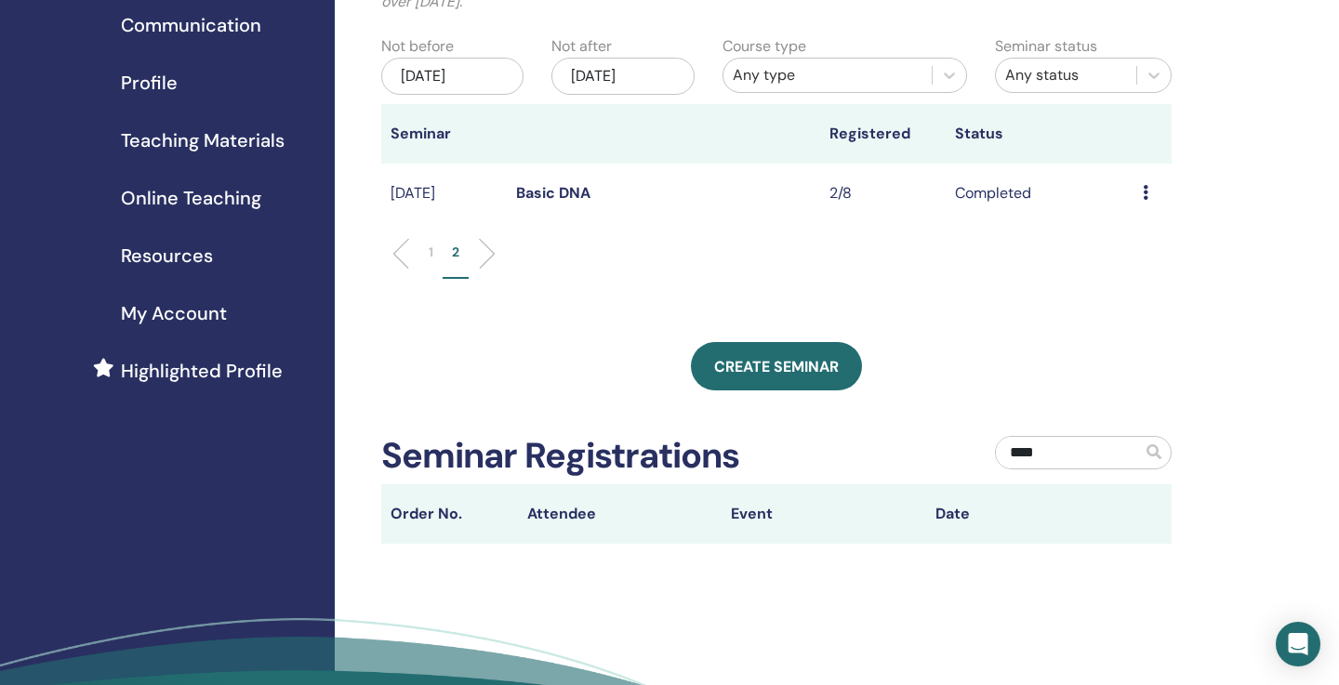
click at [566, 196] on link "Basic DNA" at bounding box center [553, 193] width 74 height 20
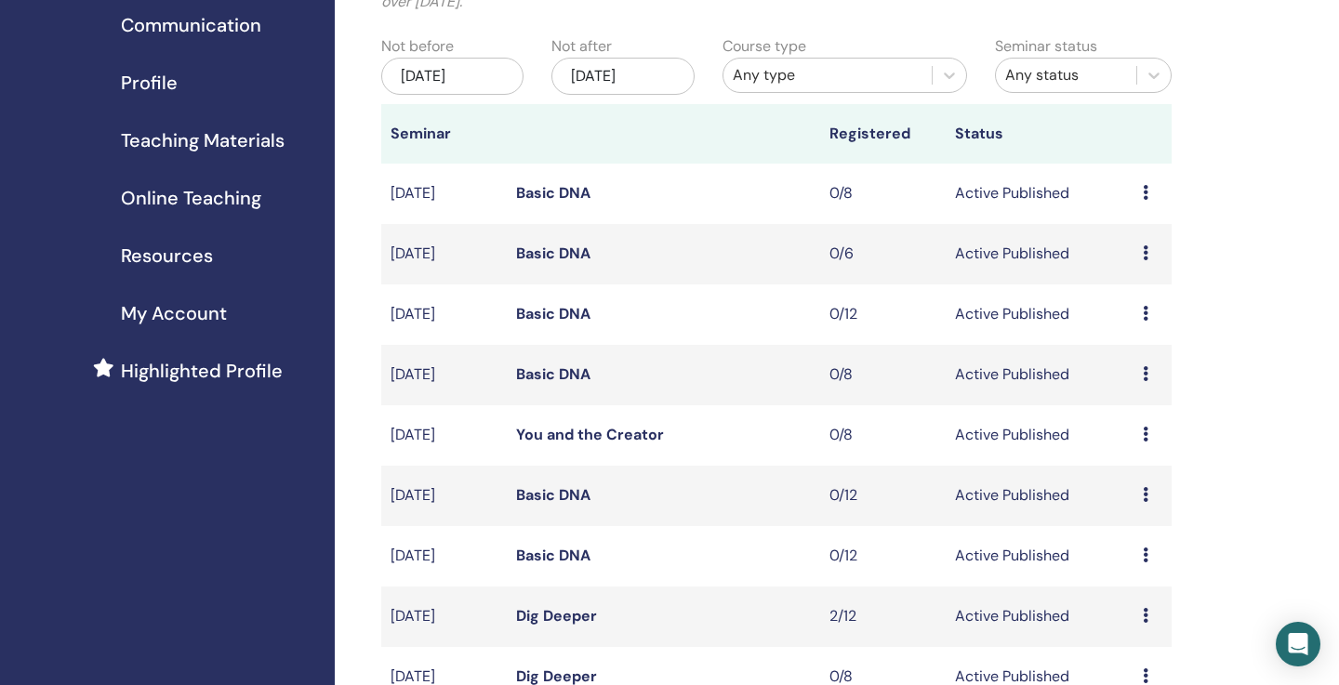
scroll to position [134, 0]
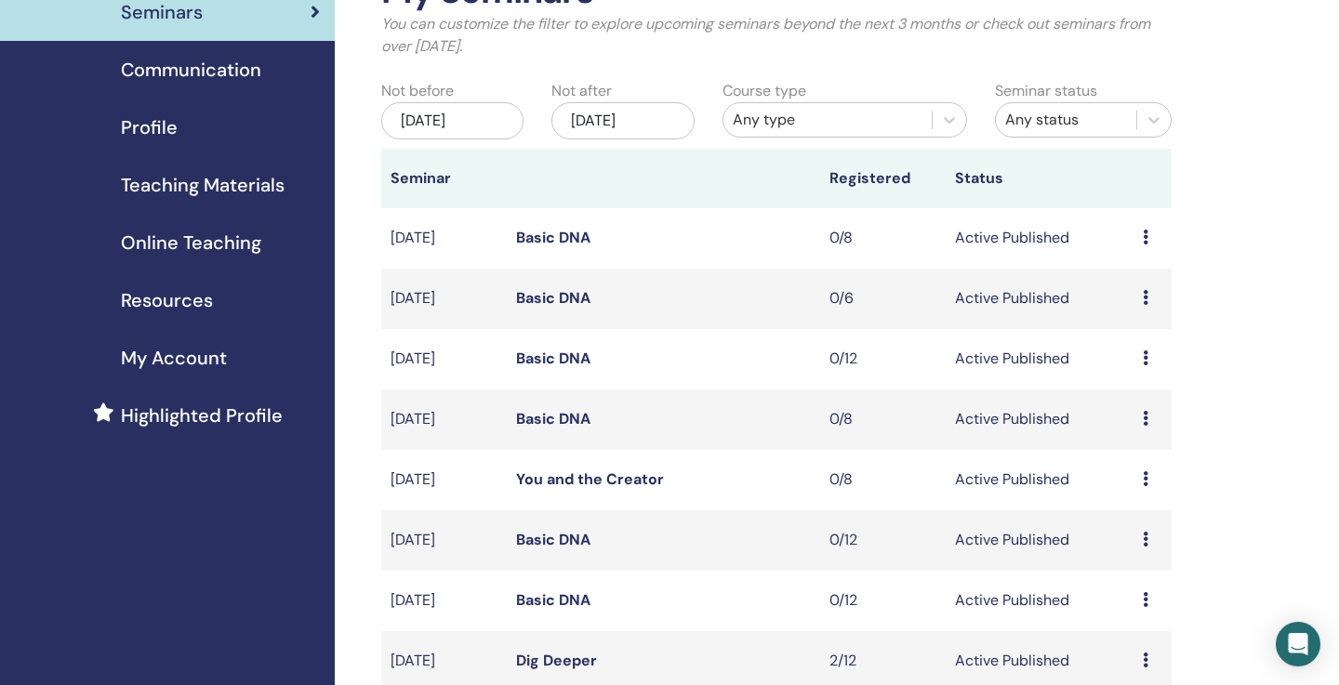
click at [479, 121] on div "[DATE]" at bounding box center [452, 120] width 142 height 37
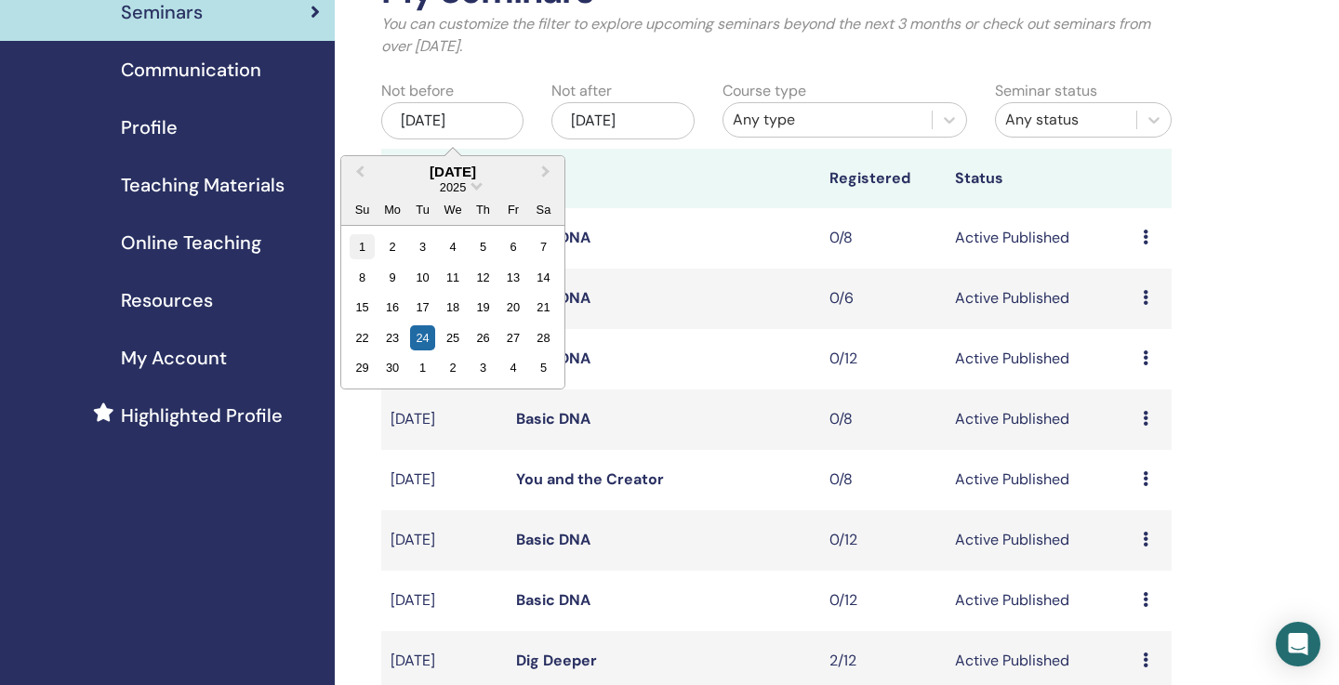
click at [363, 252] on div "1" at bounding box center [362, 246] width 25 height 25
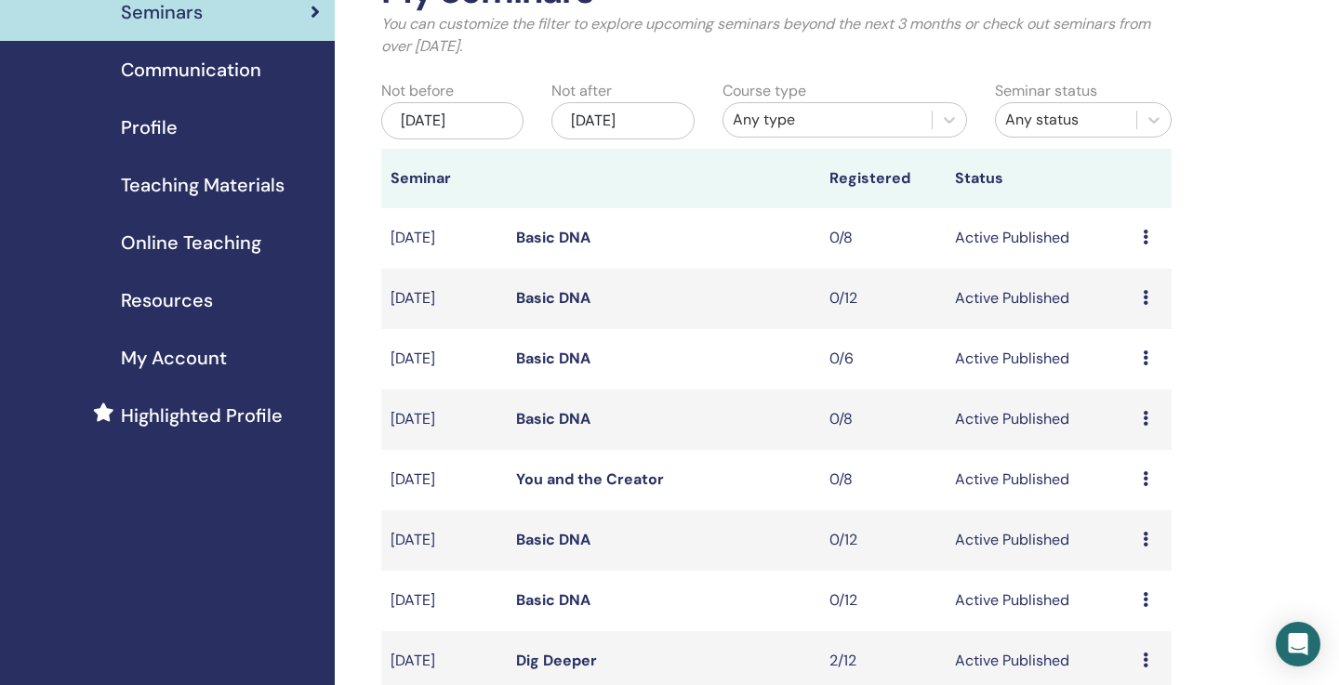
click at [627, 121] on div "Dec/24, 2025" at bounding box center [622, 120] width 142 height 37
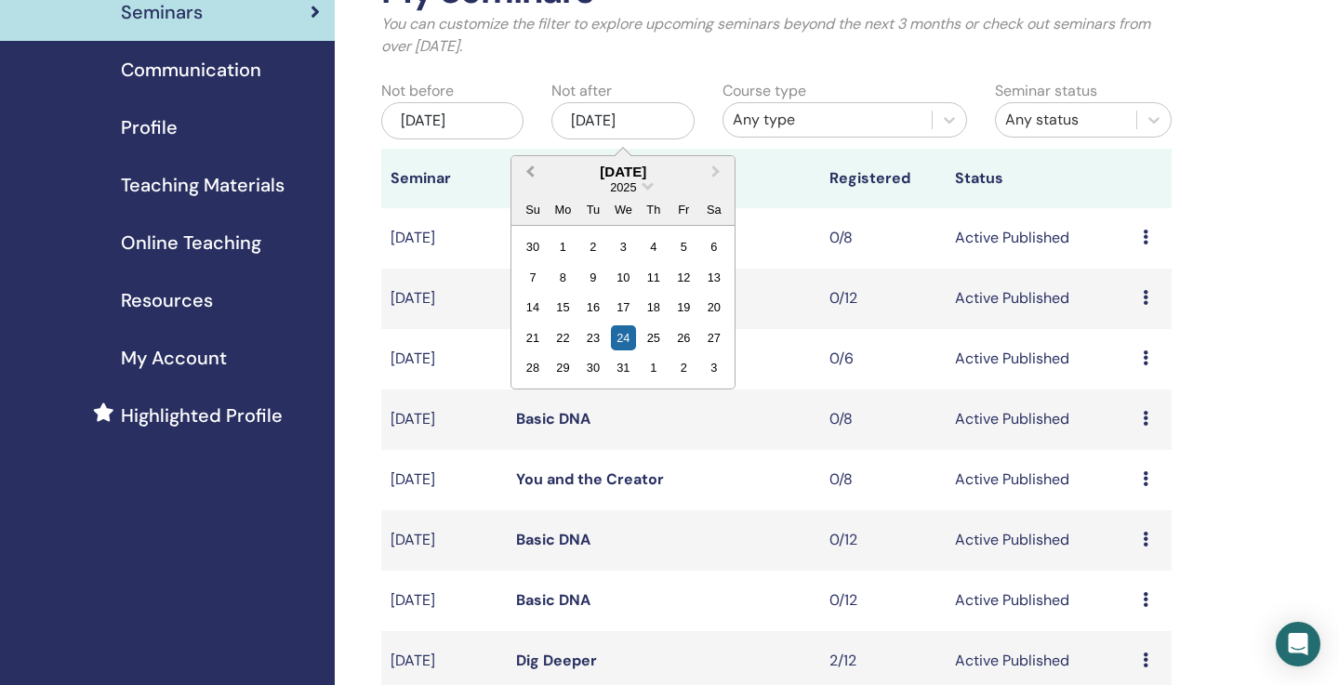
click at [537, 174] on button "Previous Month" at bounding box center [528, 173] width 30 height 30
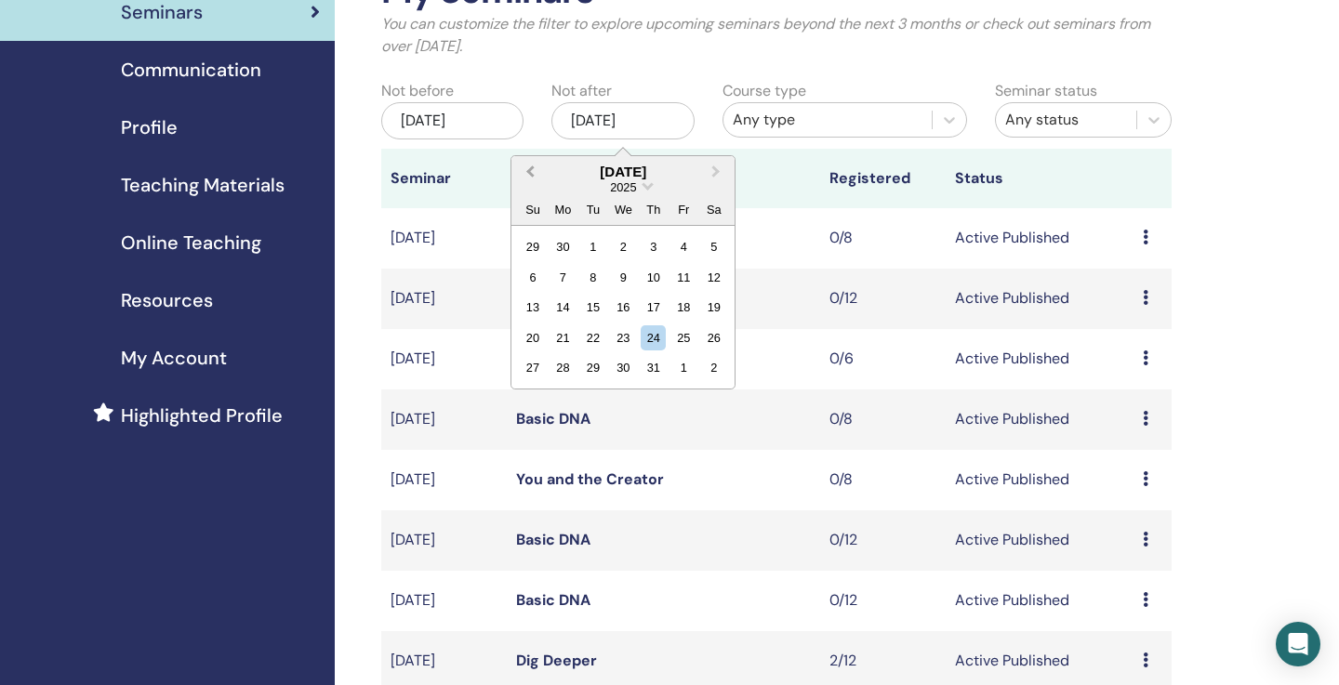
click at [537, 174] on button "Previous Month" at bounding box center [528, 173] width 30 height 30
click at [715, 178] on button "Next Month" at bounding box center [718, 173] width 30 height 30
click at [621, 374] on div "30" at bounding box center [623, 367] width 25 height 25
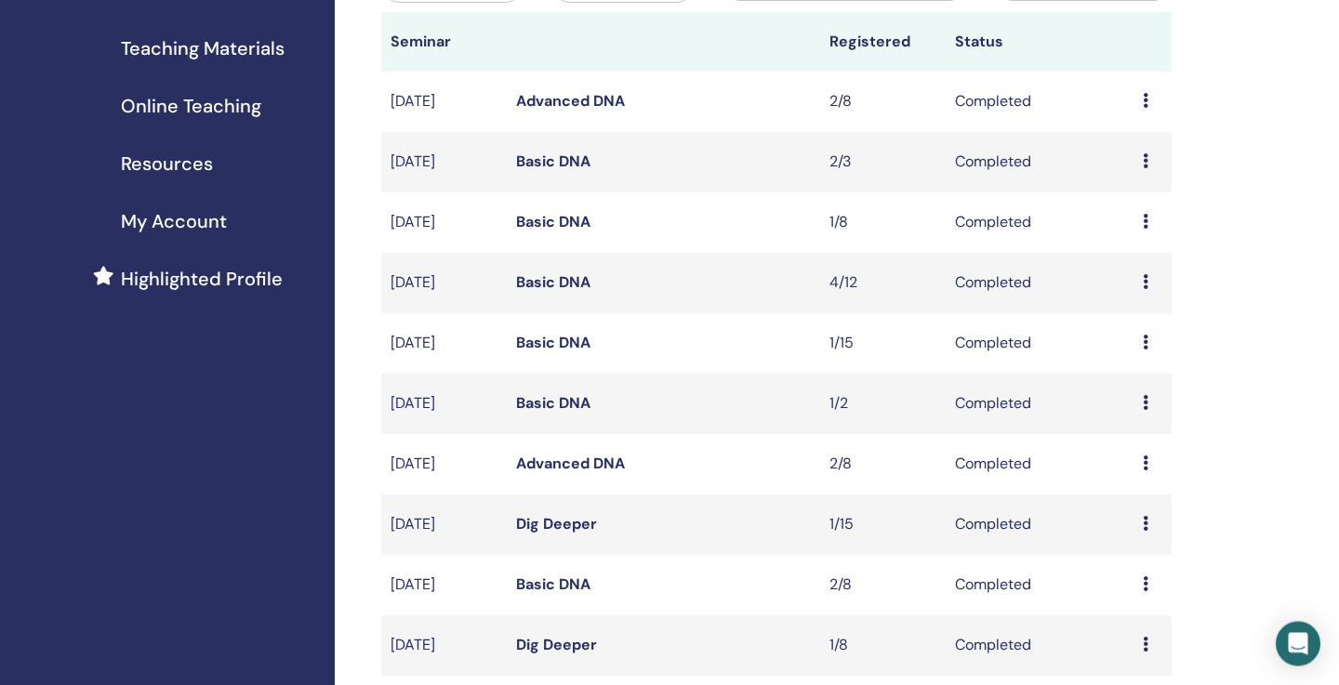
scroll to position [268, 0]
